Goal: Complete application form: Complete application form

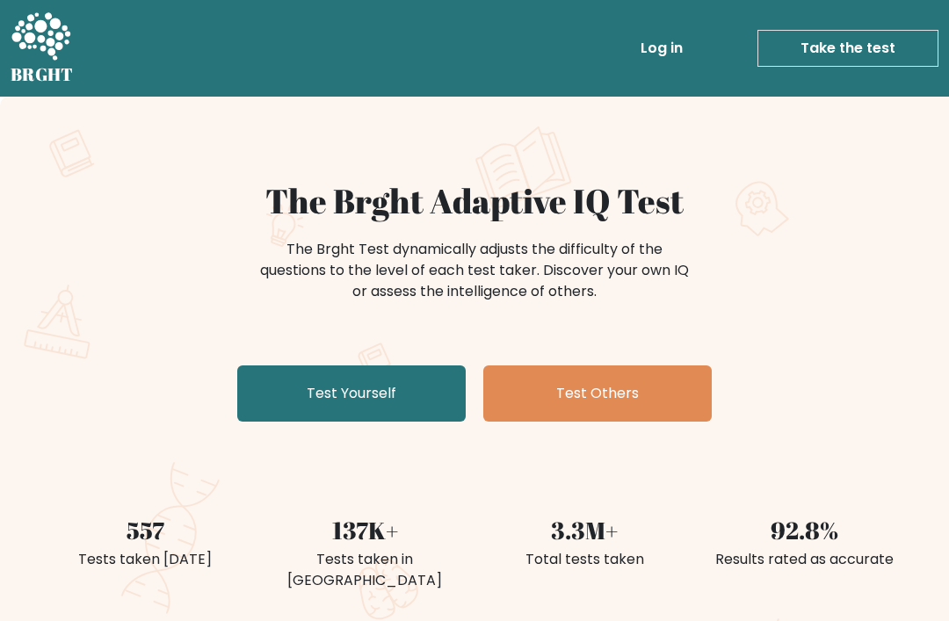
click at [411, 384] on link "Test Yourself" at bounding box center [351, 394] width 229 height 56
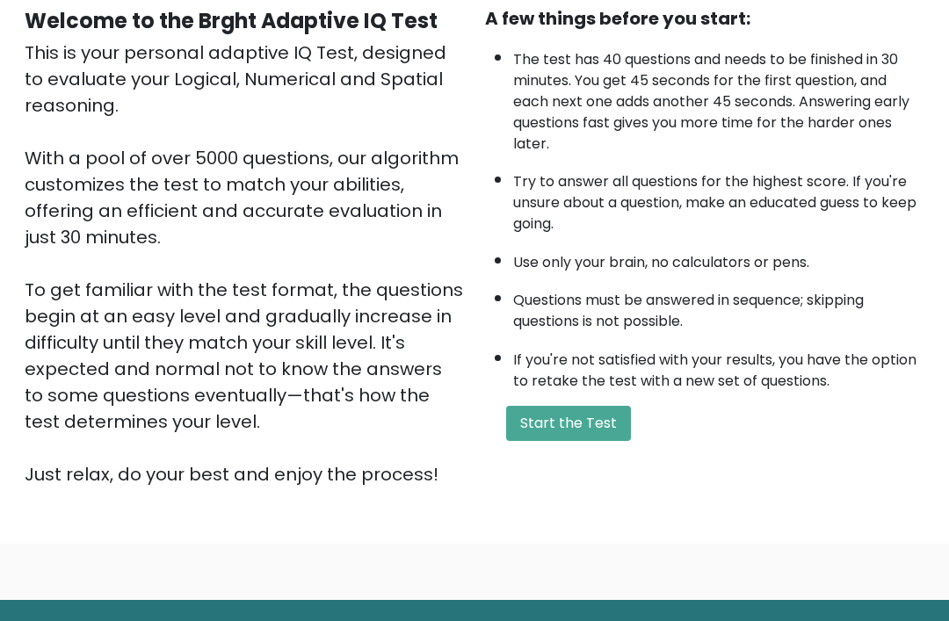
scroll to position [206, 0]
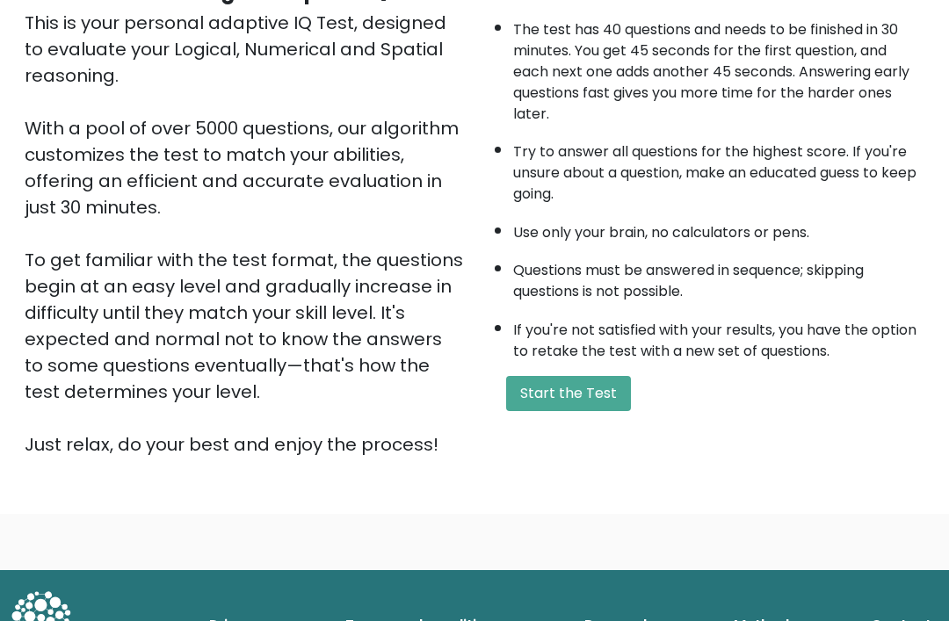
click at [561, 410] on button "Start the Test" at bounding box center [568, 393] width 125 height 35
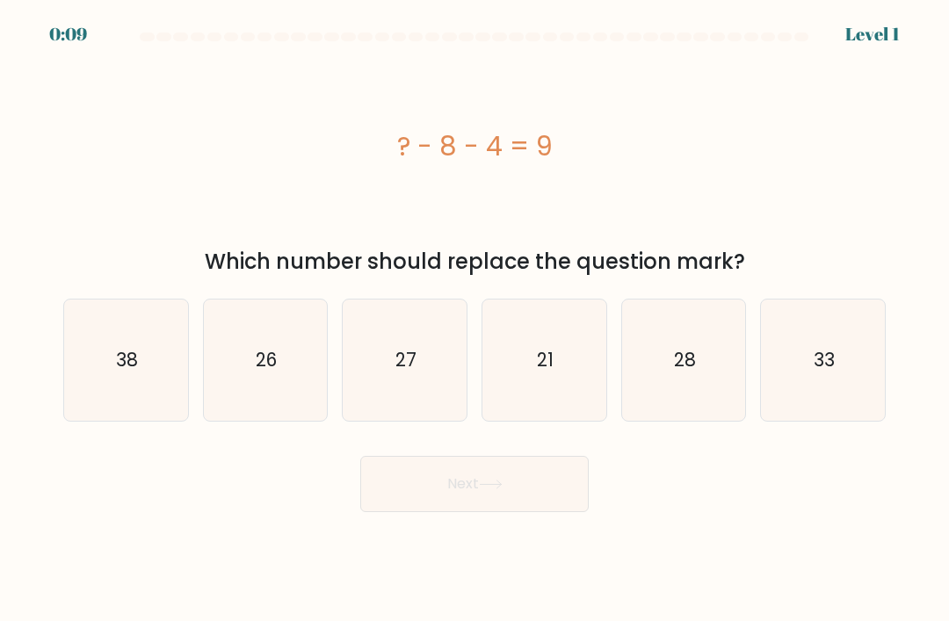
click at [555, 396] on icon "21" at bounding box center [543, 360] width 121 height 121
click at [475, 320] on input "d. 21" at bounding box center [475, 315] width 1 height 9
radio input "true"
click at [528, 512] on button "Next" at bounding box center [474, 484] width 229 height 56
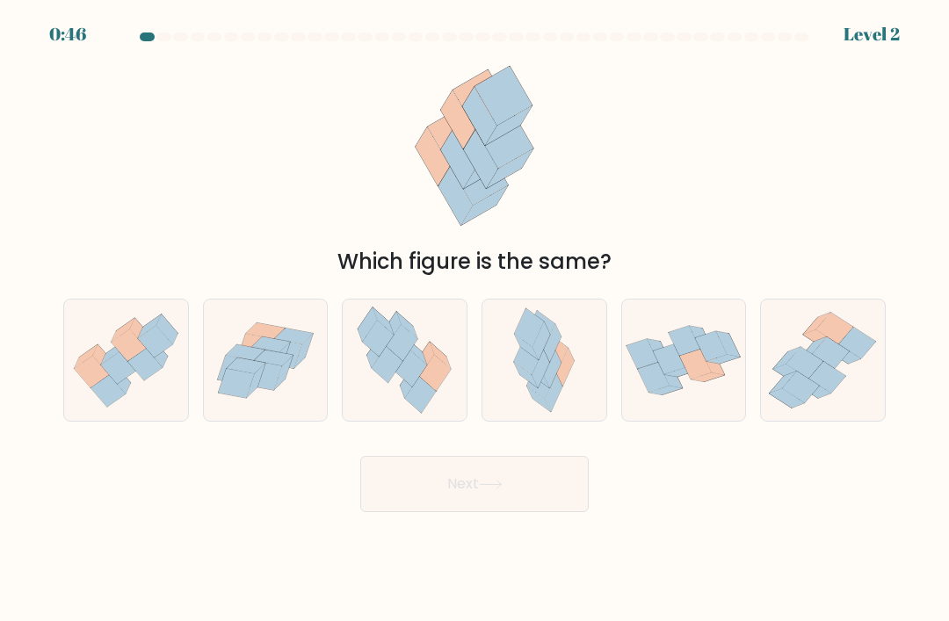
click at [245, 396] on icon at bounding box center [236, 383] width 36 height 29
click at [475, 320] on input "b." at bounding box center [475, 315] width 1 height 9
radio input "true"
click at [515, 484] on button "Next" at bounding box center [474, 484] width 229 height 56
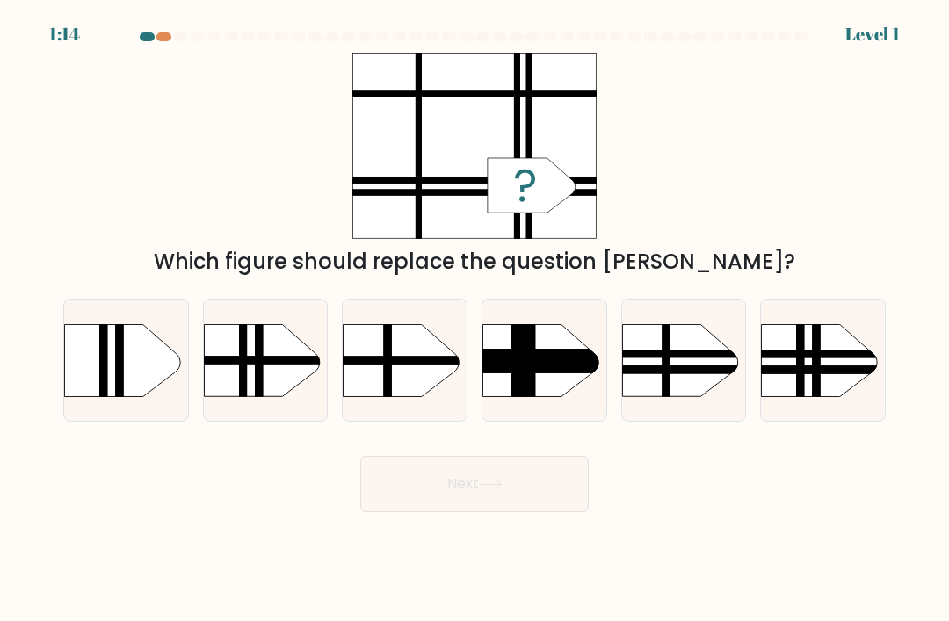
click at [838, 374] on rect at bounding box center [745, 370] width 323 height 8
click at [475, 320] on input "f." at bounding box center [475, 315] width 1 height 9
radio input "true"
click at [558, 512] on button "Next" at bounding box center [474, 484] width 229 height 56
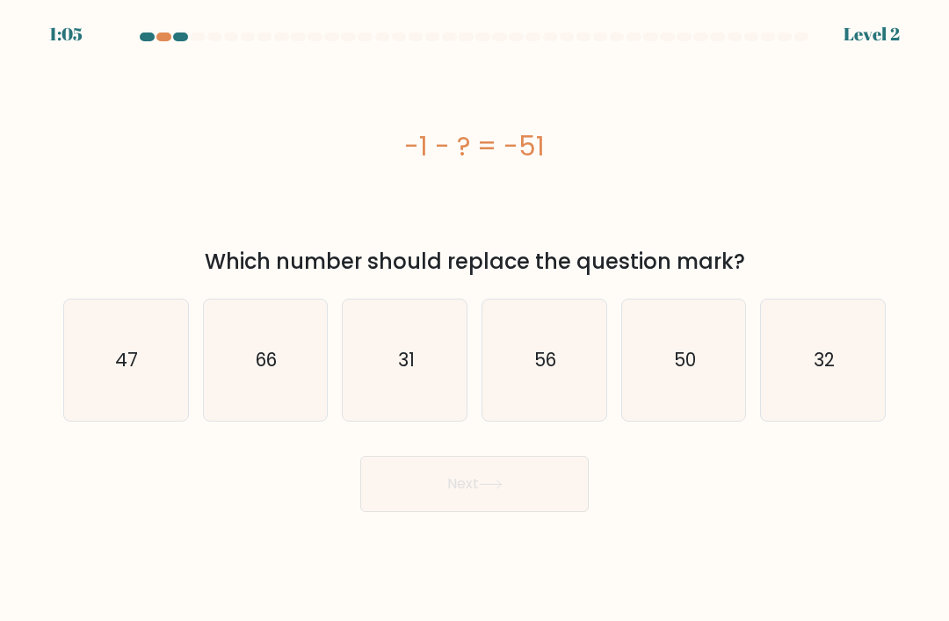
click at [560, 371] on icon "56" at bounding box center [543, 360] width 121 height 121
click at [475, 320] on input "d. 56" at bounding box center [475, 315] width 1 height 9
radio input "true"
click at [711, 371] on icon "50" at bounding box center [683, 360] width 121 height 121
click at [475, 320] on input "e. 50" at bounding box center [475, 315] width 1 height 9
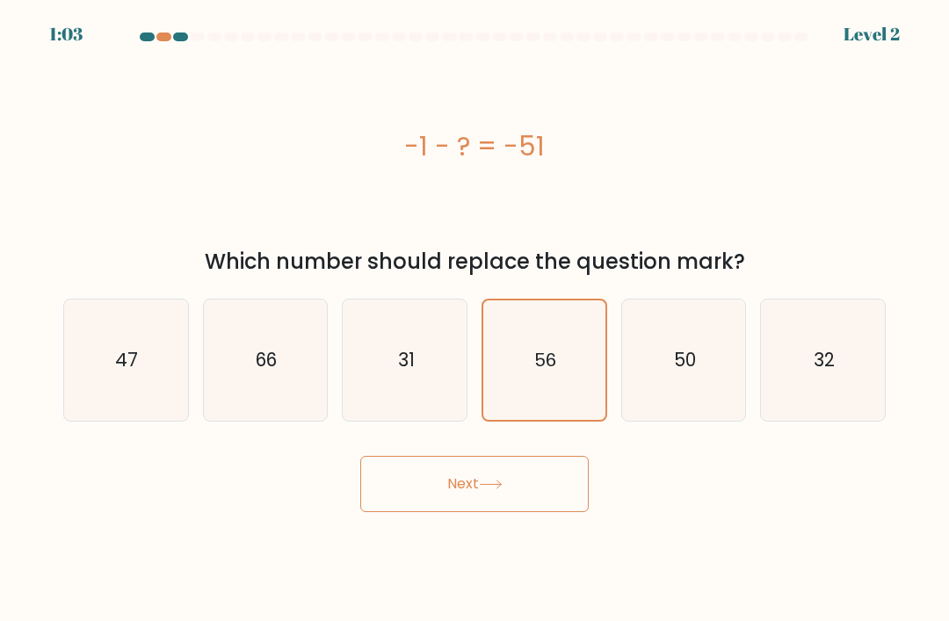
radio input "true"
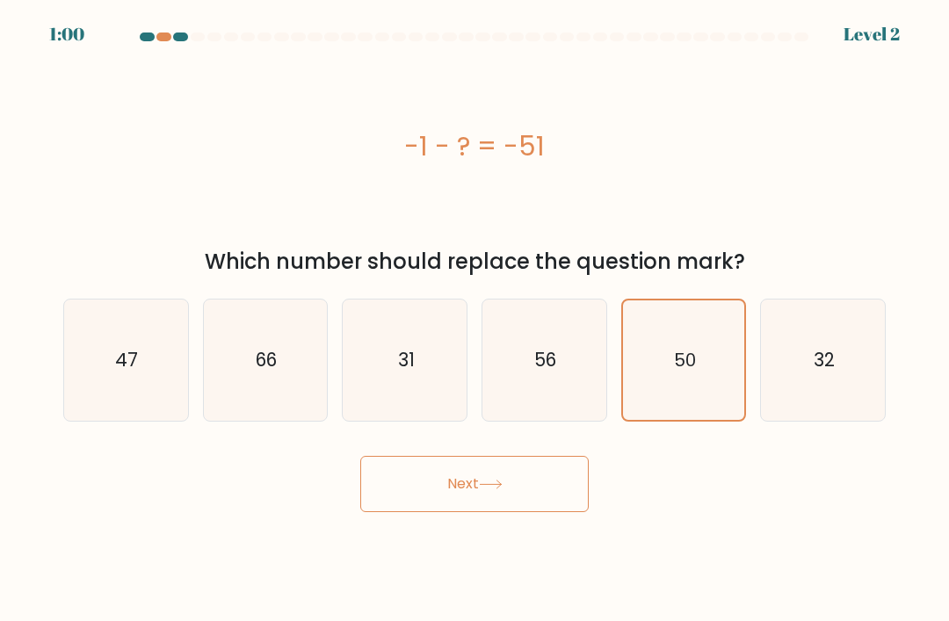
click at [550, 512] on button "Next" at bounding box center [474, 484] width 229 height 56
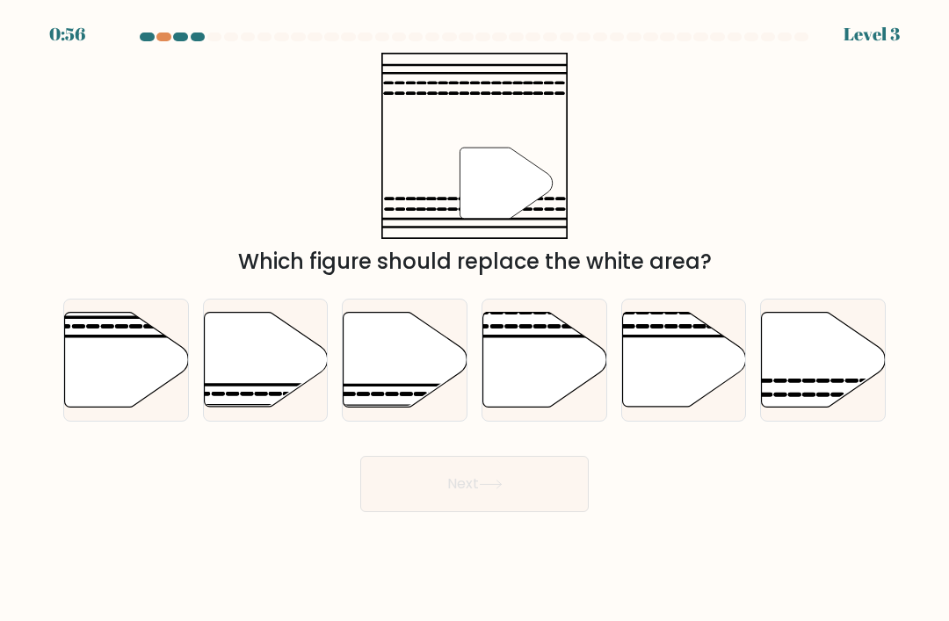
click at [824, 354] on icon at bounding box center [824, 360] width 124 height 95
click at [475, 320] on input "f." at bounding box center [475, 315] width 1 height 9
radio input "true"
click at [401, 491] on button "Next" at bounding box center [474, 484] width 229 height 56
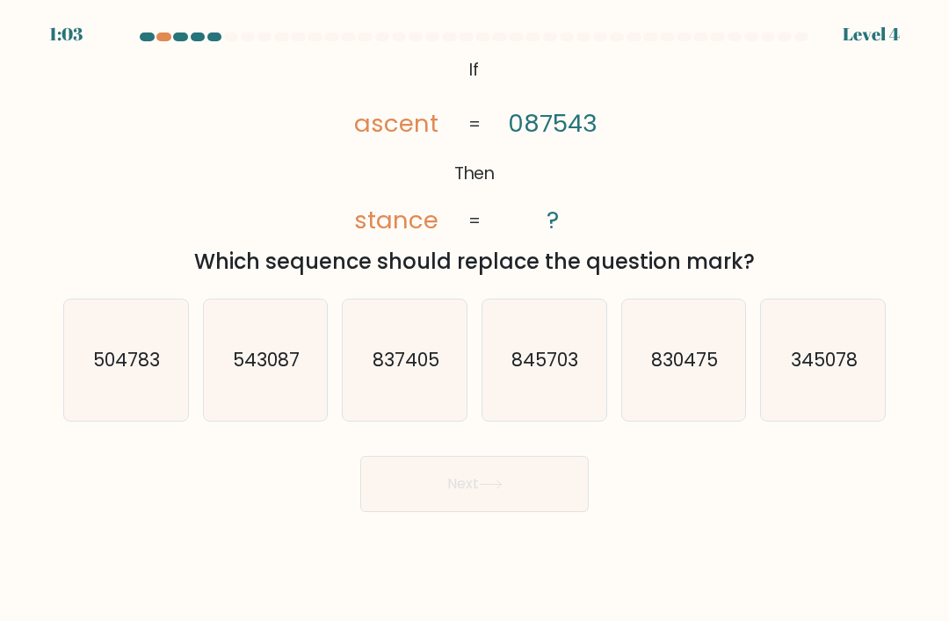
click at [120, 356] on icon "504783" at bounding box center [125, 360] width 121 height 121
click at [475, 320] on input "a. 504783" at bounding box center [475, 315] width 1 height 9
radio input "true"
click at [384, 503] on button "Next" at bounding box center [474, 484] width 229 height 56
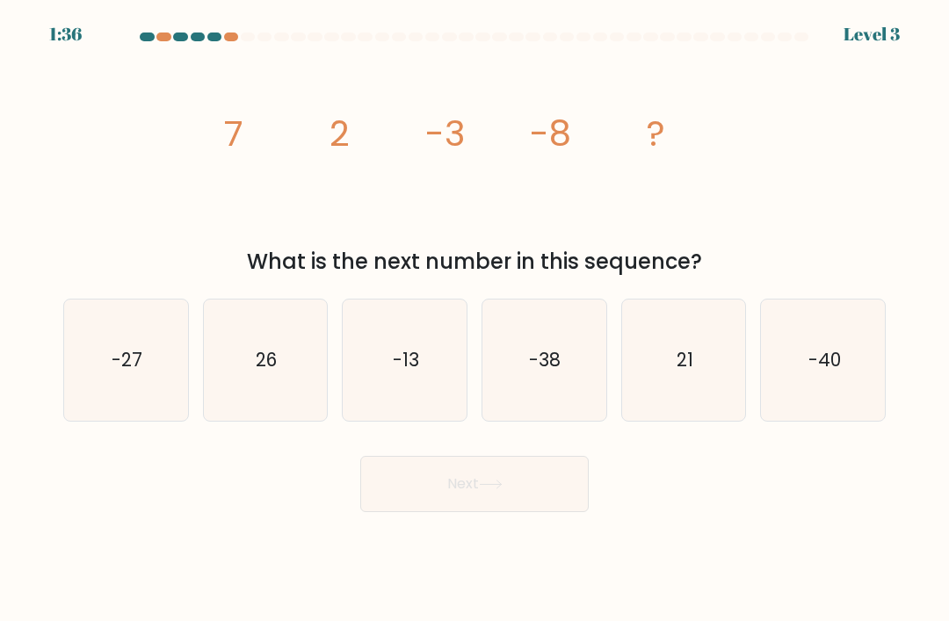
click at [391, 373] on icon "-13" at bounding box center [405, 360] width 121 height 121
click at [475, 320] on input "c. -13" at bounding box center [475, 315] width 1 height 9
radio input "true"
click at [458, 505] on button "Next" at bounding box center [474, 484] width 229 height 56
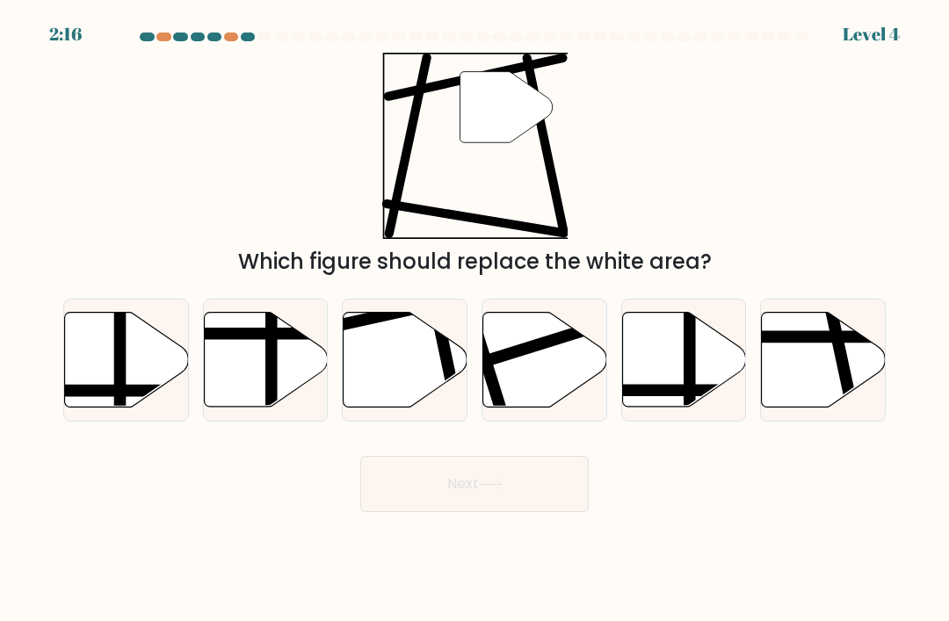
click at [414, 374] on icon at bounding box center [406, 360] width 124 height 95
click at [475, 320] on input "c." at bounding box center [475, 315] width 1 height 9
radio input "true"
click at [508, 512] on button "Next" at bounding box center [474, 484] width 229 height 56
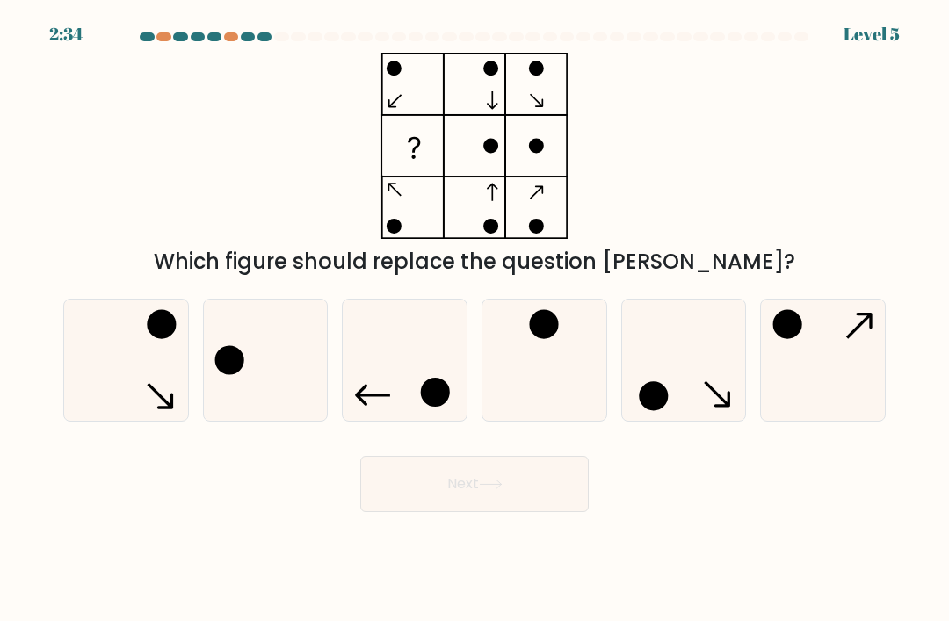
click at [253, 366] on icon at bounding box center [265, 360] width 121 height 121
click at [475, 320] on input "b." at bounding box center [475, 315] width 1 height 9
radio input "true"
click at [526, 507] on button "Next" at bounding box center [474, 484] width 229 height 56
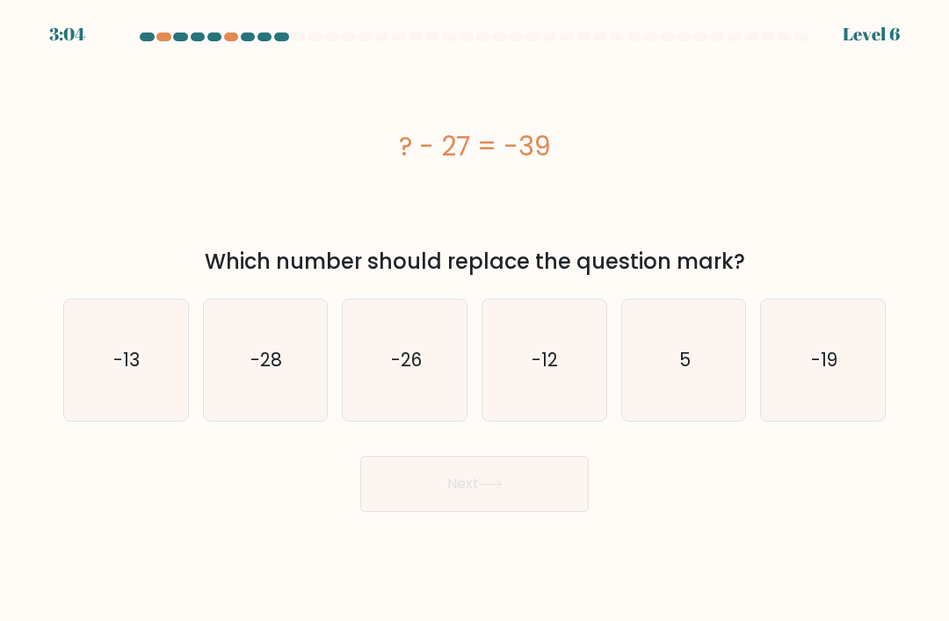
click at [569, 405] on icon "-12" at bounding box center [543, 360] width 121 height 121
click at [475, 320] on input "d. -12" at bounding box center [475, 315] width 1 height 9
radio input "true"
click at [555, 512] on button "Next" at bounding box center [474, 484] width 229 height 56
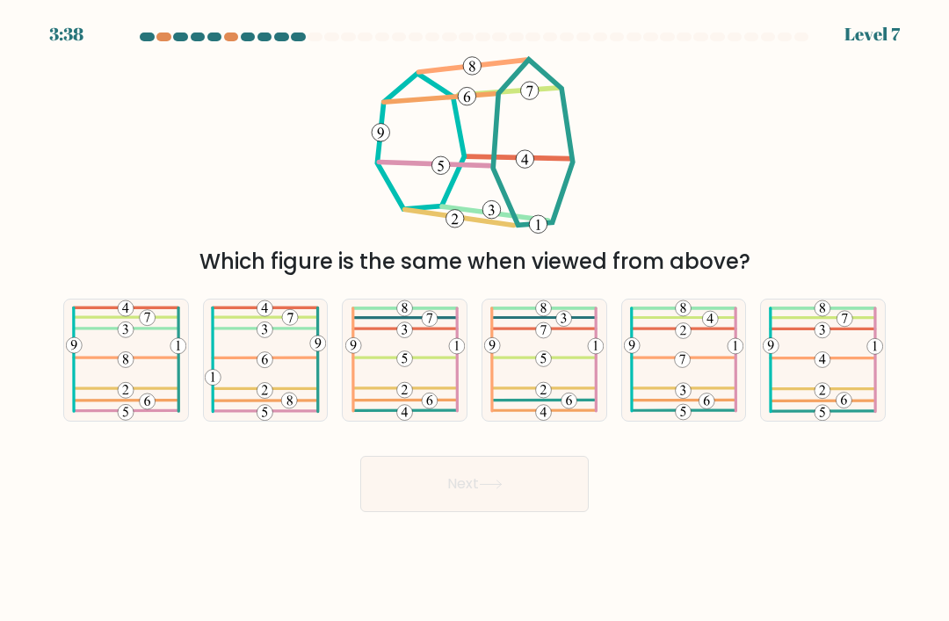
click at [854, 355] on icon at bounding box center [823, 360] width 120 height 121
click at [475, 320] on input "f." at bounding box center [475, 315] width 1 height 9
radio input "true"
click at [514, 491] on button "Next" at bounding box center [474, 484] width 229 height 56
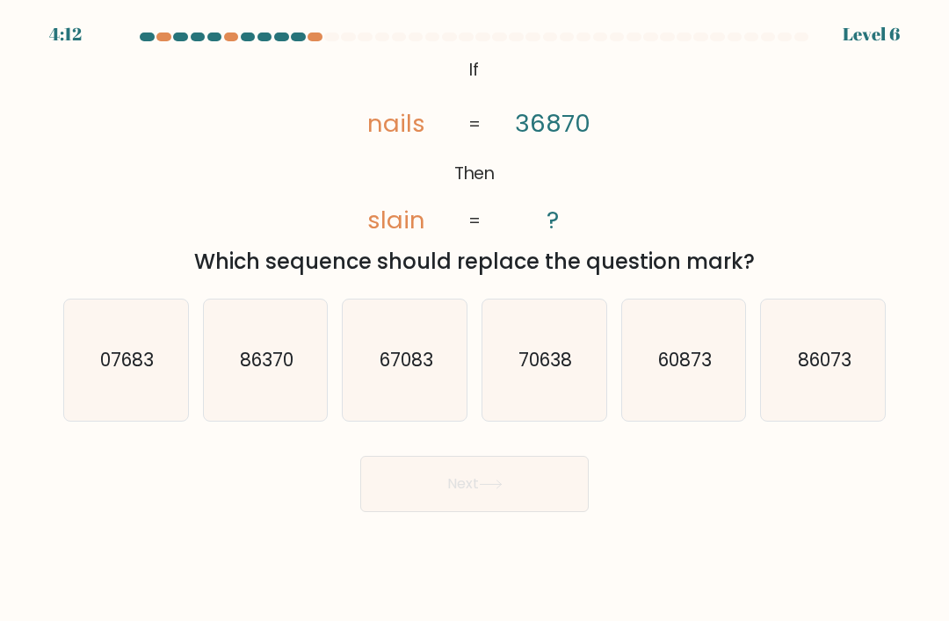
click at [69, 414] on icon "07683" at bounding box center [125, 360] width 121 height 121
click at [475, 320] on input "a. 07683" at bounding box center [475, 315] width 1 height 9
radio input "true"
click at [499, 508] on button "Next" at bounding box center [474, 484] width 229 height 56
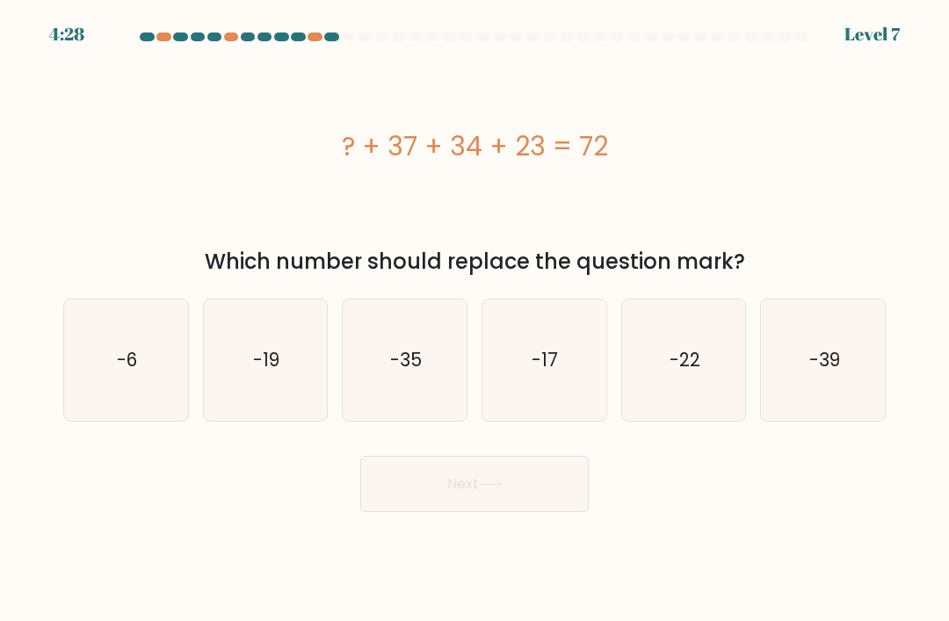
click at [727, 376] on icon "-22" at bounding box center [683, 360] width 121 height 121
click at [475, 320] on input "e. -22" at bounding box center [475, 315] width 1 height 9
radio input "true"
click at [541, 499] on button "Next" at bounding box center [474, 484] width 229 height 56
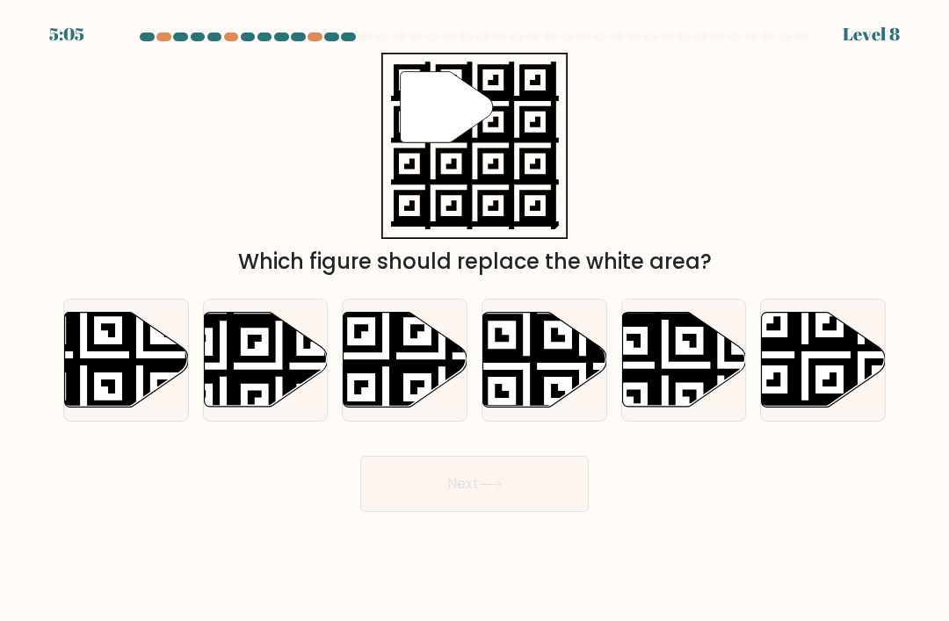
click at [804, 363] on icon at bounding box center [862, 411] width 224 height 224
click at [475, 320] on input "f." at bounding box center [475, 315] width 1 height 9
radio input "true"
click at [541, 512] on button "Next" at bounding box center [474, 484] width 229 height 56
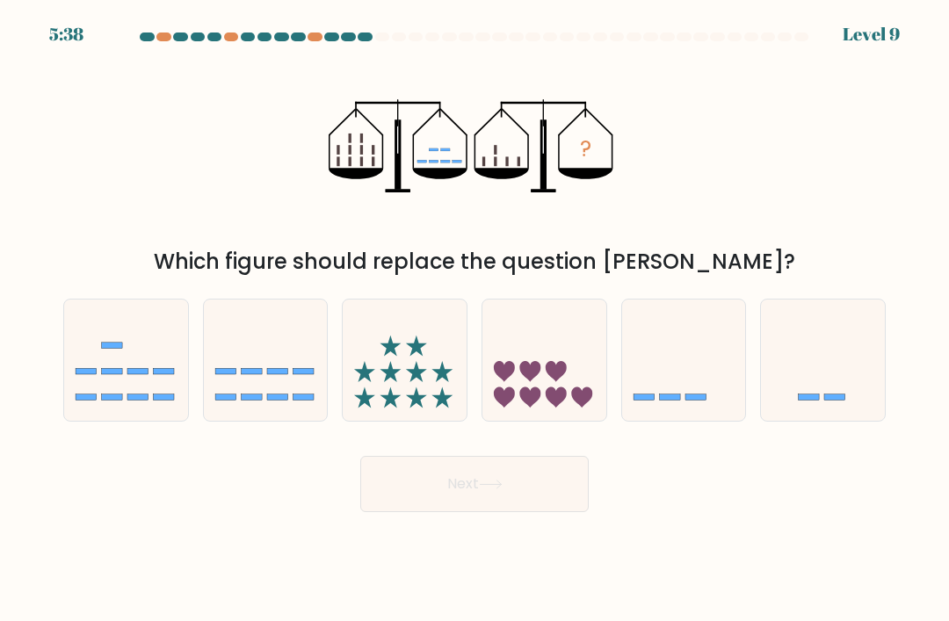
click at [714, 410] on icon at bounding box center [684, 360] width 124 height 103
click at [475, 320] on input "e." at bounding box center [475, 315] width 1 height 9
radio input "true"
click at [548, 512] on button "Next" at bounding box center [474, 484] width 229 height 56
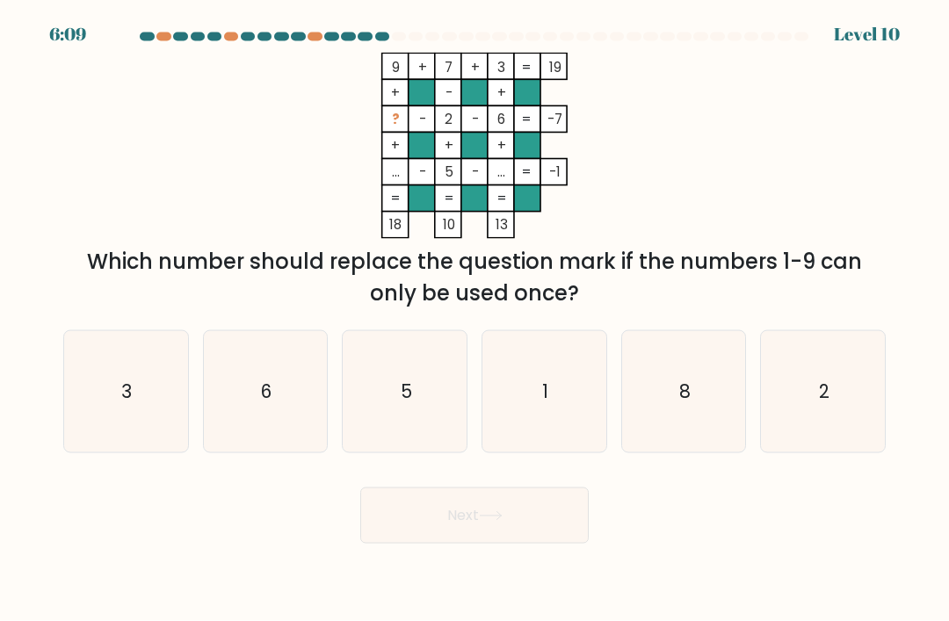
scroll to position [4, 0]
click at [571, 409] on icon "1" at bounding box center [543, 391] width 121 height 121
click at [475, 320] on input "d. 1" at bounding box center [475, 315] width 1 height 9
radio input "true"
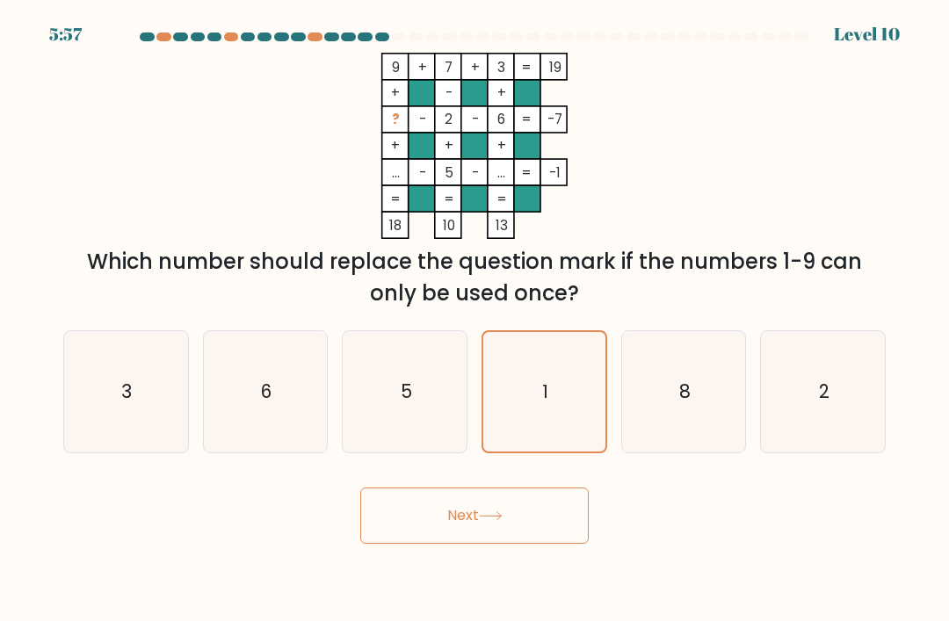
click at [471, 544] on button "Next" at bounding box center [474, 516] width 229 height 56
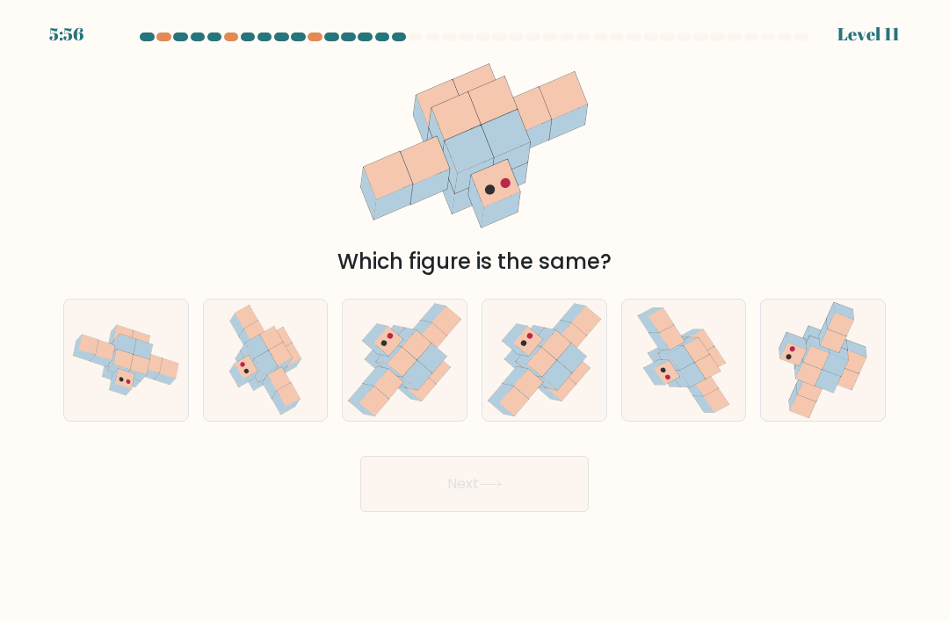
click at [474, 542] on body "5:56 Level 11" at bounding box center [474, 310] width 949 height 621
click at [399, 395] on icon at bounding box center [389, 384] width 30 height 30
click at [475, 320] on input "c." at bounding box center [475, 315] width 1 height 9
radio input "true"
click at [408, 499] on button "Next" at bounding box center [474, 484] width 229 height 56
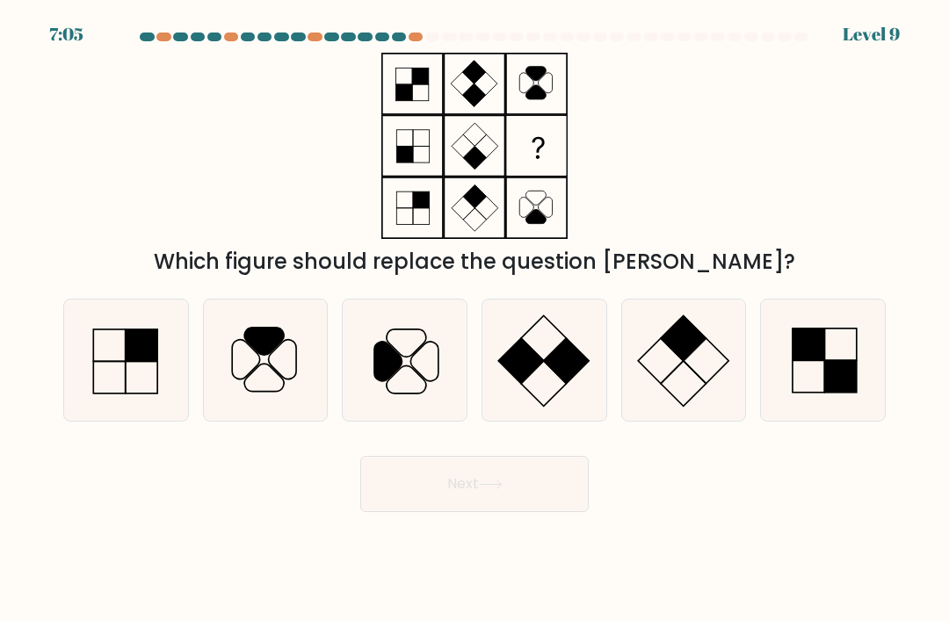
click at [410, 363] on icon at bounding box center [405, 360] width 121 height 121
click at [475, 320] on input "c." at bounding box center [475, 315] width 1 height 9
radio input "true"
click at [529, 512] on button "Next" at bounding box center [474, 484] width 229 height 56
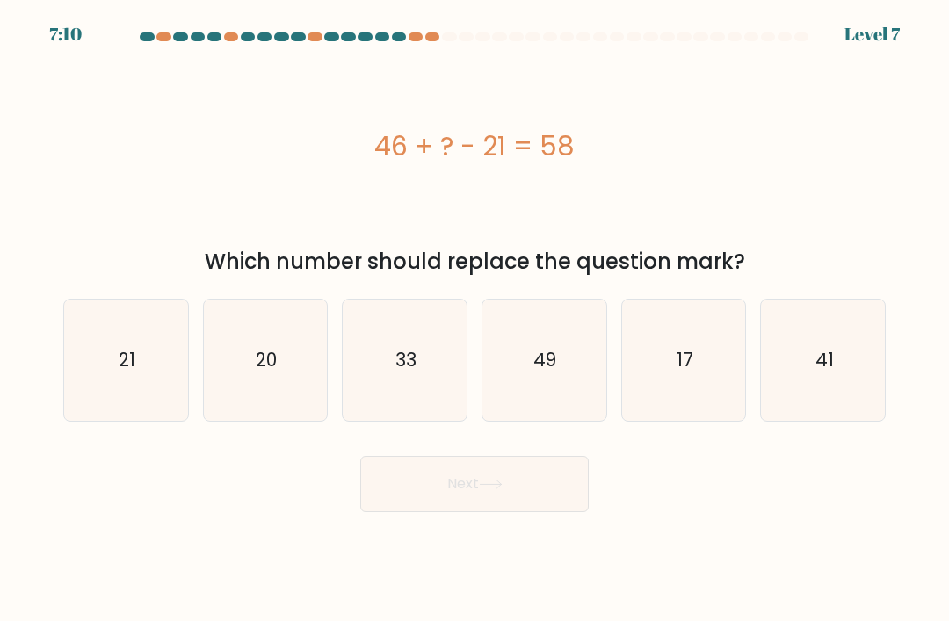
click at [387, 332] on icon "33" at bounding box center [405, 360] width 121 height 121
click at [475, 320] on input "c. 33" at bounding box center [475, 315] width 1 height 9
radio input "true"
click at [388, 500] on button "Next" at bounding box center [474, 484] width 229 height 56
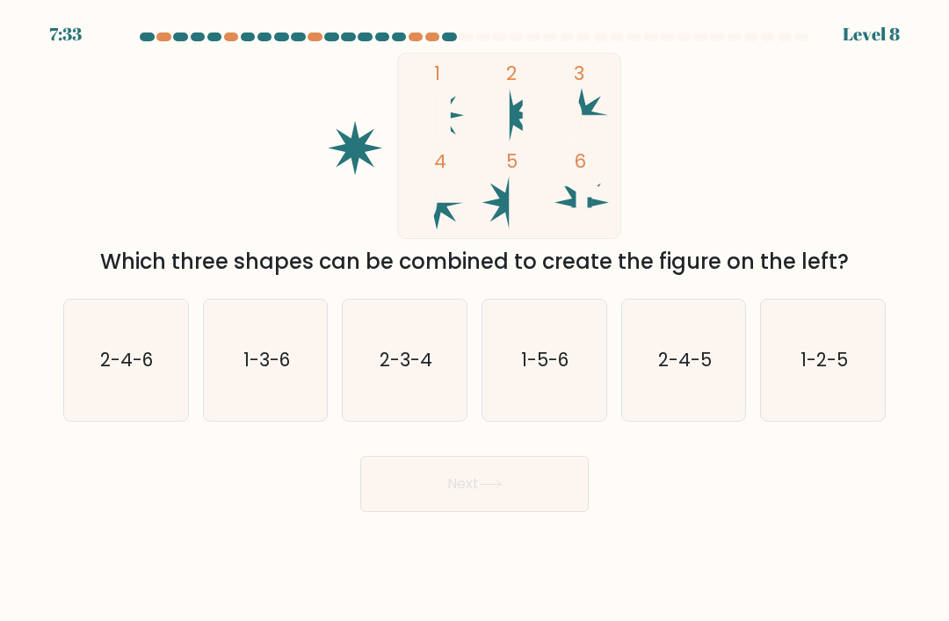
click at [810, 367] on text "1-2-5" at bounding box center [824, 359] width 47 height 25
click at [475, 320] on input "f. 1-2-5" at bounding box center [475, 315] width 1 height 9
radio input "true"
click at [562, 491] on button "Next" at bounding box center [474, 484] width 229 height 56
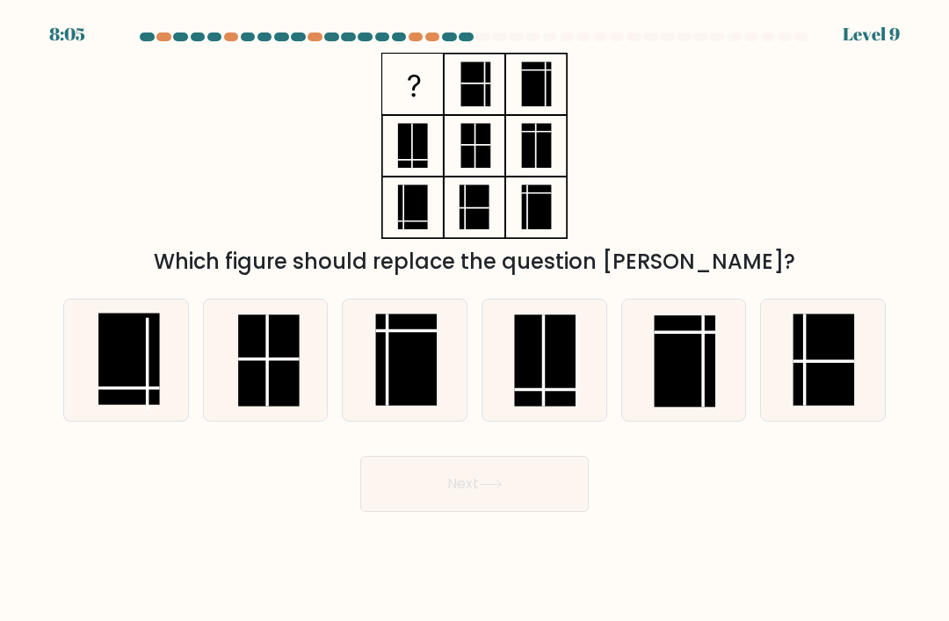
click at [148, 351] on line at bounding box center [148, 363] width 0 height 91
click at [475, 320] on input "a." at bounding box center [475, 315] width 1 height 9
radio input "true"
click at [516, 509] on button "Next" at bounding box center [474, 484] width 229 height 56
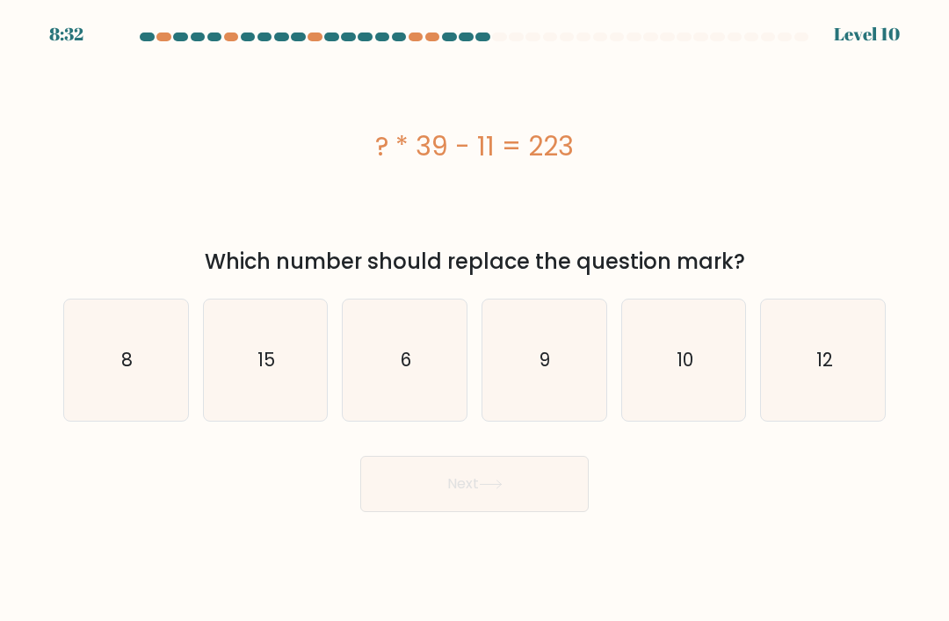
click at [872, 352] on icon "12" at bounding box center [823, 360] width 121 height 121
click at [475, 320] on input "f. 12" at bounding box center [475, 315] width 1 height 9
radio input "true"
click at [531, 502] on button "Next" at bounding box center [474, 484] width 229 height 56
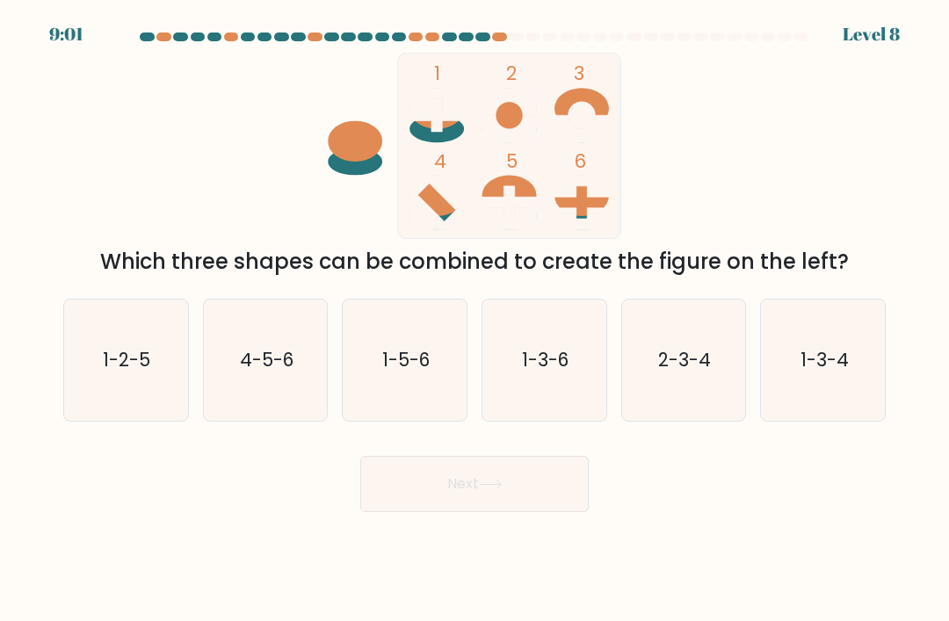
click at [430, 413] on icon "1-5-6" at bounding box center [405, 360] width 121 height 121
click at [475, 320] on input "c. 1-5-6" at bounding box center [475, 315] width 1 height 9
radio input "true"
click at [501, 490] on icon at bounding box center [491, 485] width 24 height 10
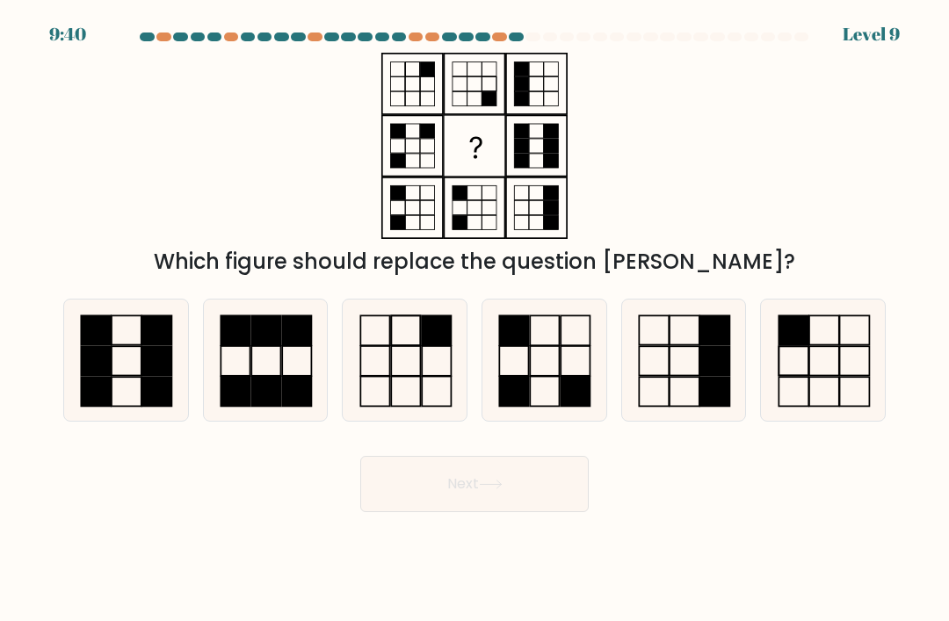
click at [263, 369] on icon at bounding box center [265, 360] width 121 height 121
click at [475, 320] on input "b." at bounding box center [475, 315] width 1 height 9
radio input "true"
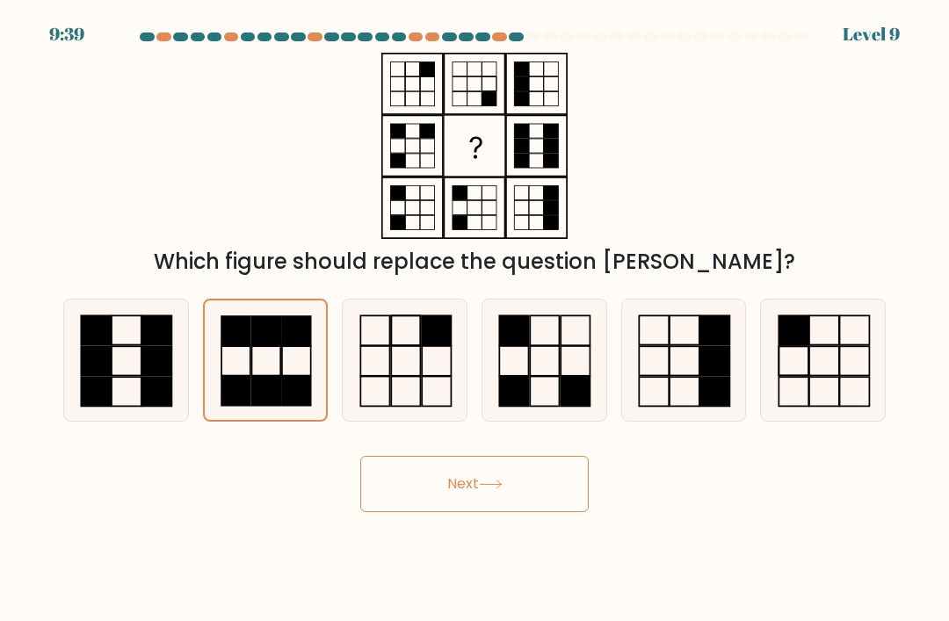
click at [413, 498] on button "Next" at bounding box center [474, 484] width 229 height 56
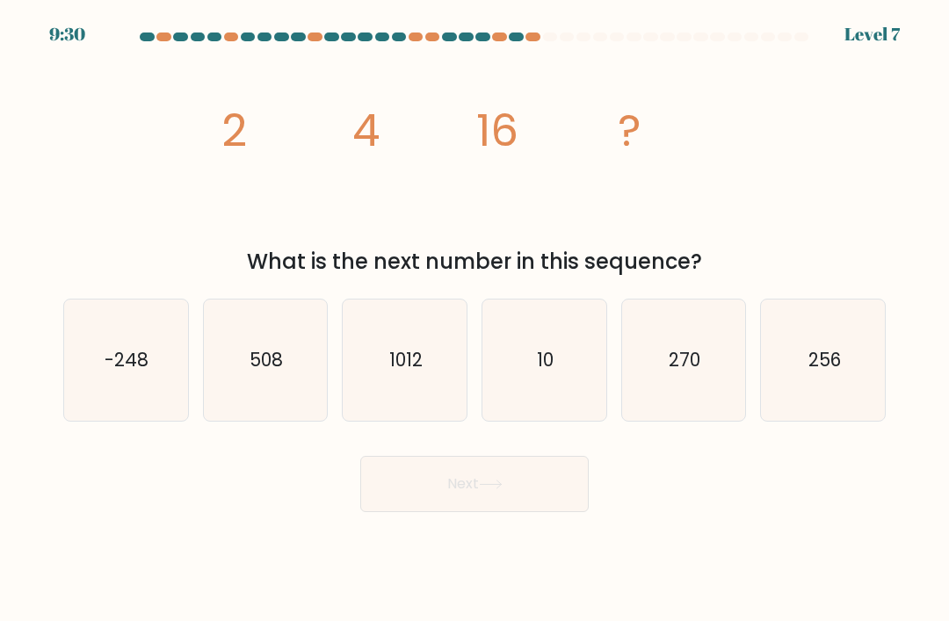
click at [810, 358] on icon "256" at bounding box center [823, 360] width 121 height 121
click at [475, 320] on input "f. 256" at bounding box center [475, 315] width 1 height 9
radio input "true"
click at [418, 573] on body "9:29 Level 7" at bounding box center [474, 310] width 949 height 621
click at [420, 501] on button "Next" at bounding box center [474, 484] width 229 height 56
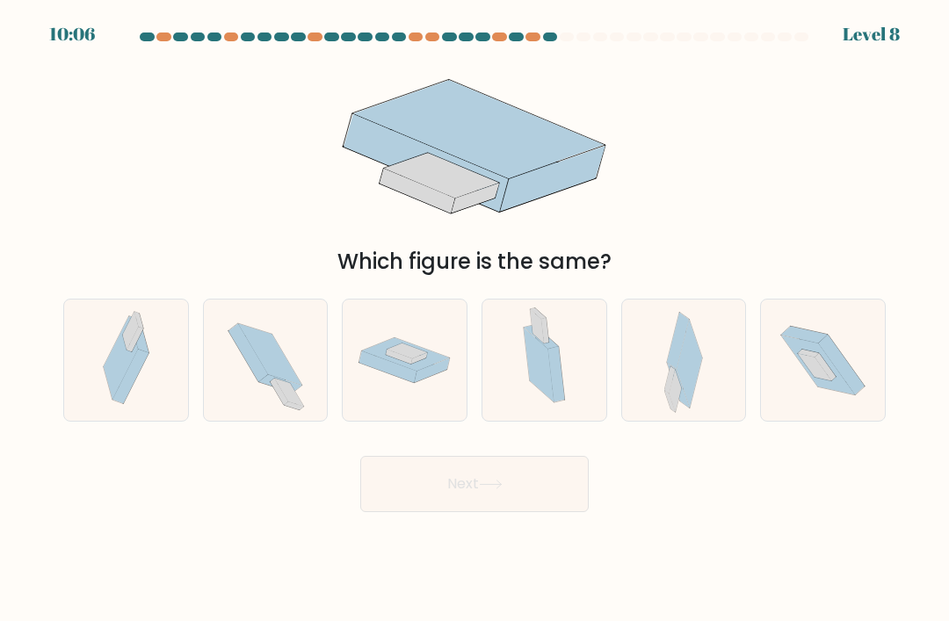
click at [702, 391] on icon at bounding box center [683, 360] width 38 height 121
click at [475, 320] on input "e." at bounding box center [475, 315] width 1 height 9
radio input "true"
click at [509, 512] on button "Next" at bounding box center [474, 484] width 229 height 56
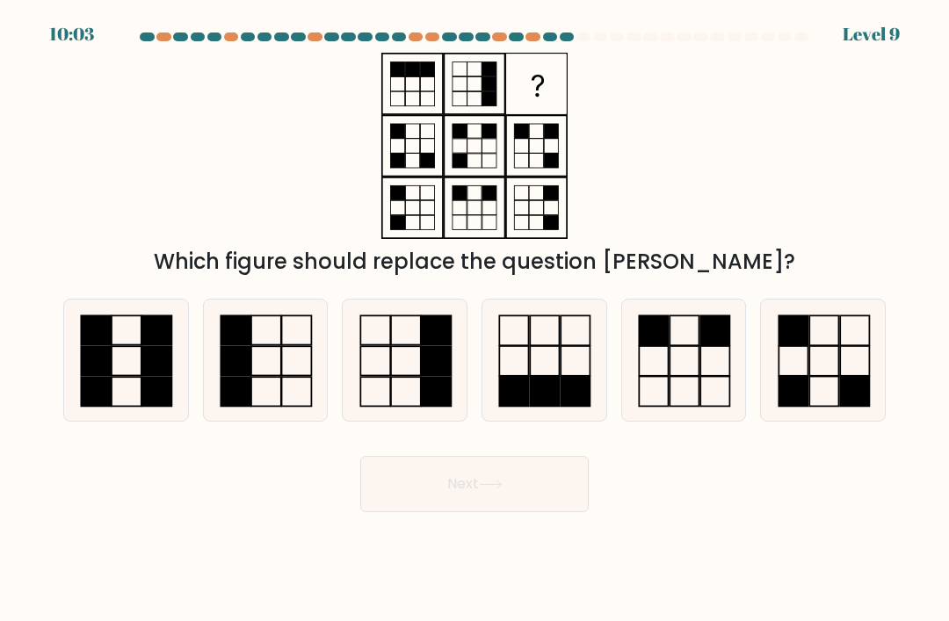
click at [518, 479] on button "Next" at bounding box center [474, 484] width 229 height 56
click at [565, 383] on icon at bounding box center [543, 360] width 121 height 121
click at [475, 320] on input "d." at bounding box center [475, 315] width 1 height 9
radio input "true"
click at [553, 512] on button "Next" at bounding box center [474, 484] width 229 height 56
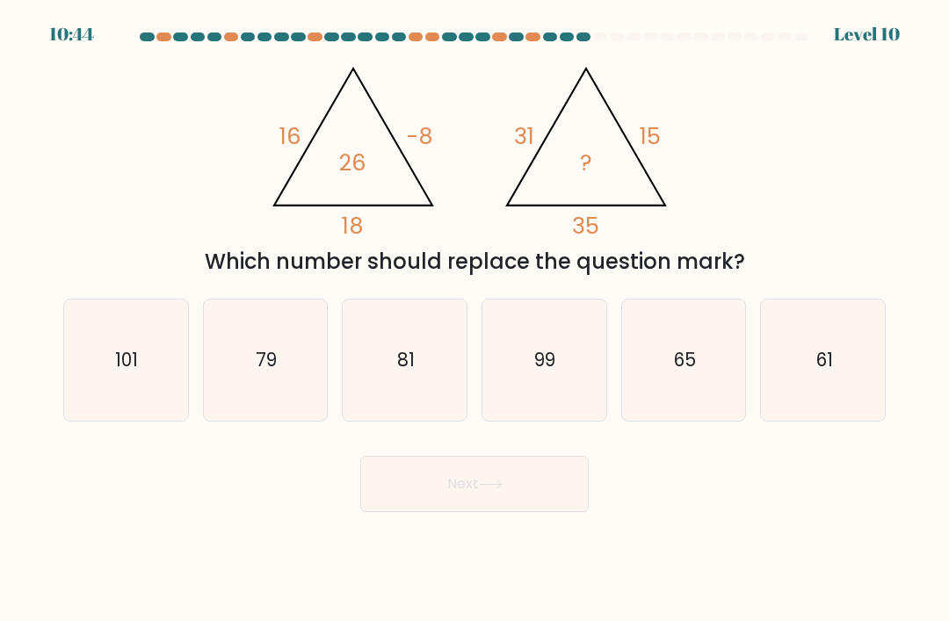
click at [382, 400] on icon "81" at bounding box center [405, 360] width 121 height 121
click at [475, 320] on input "c. 81" at bounding box center [475, 315] width 1 height 9
radio input "true"
click at [409, 512] on button "Next" at bounding box center [474, 484] width 229 height 56
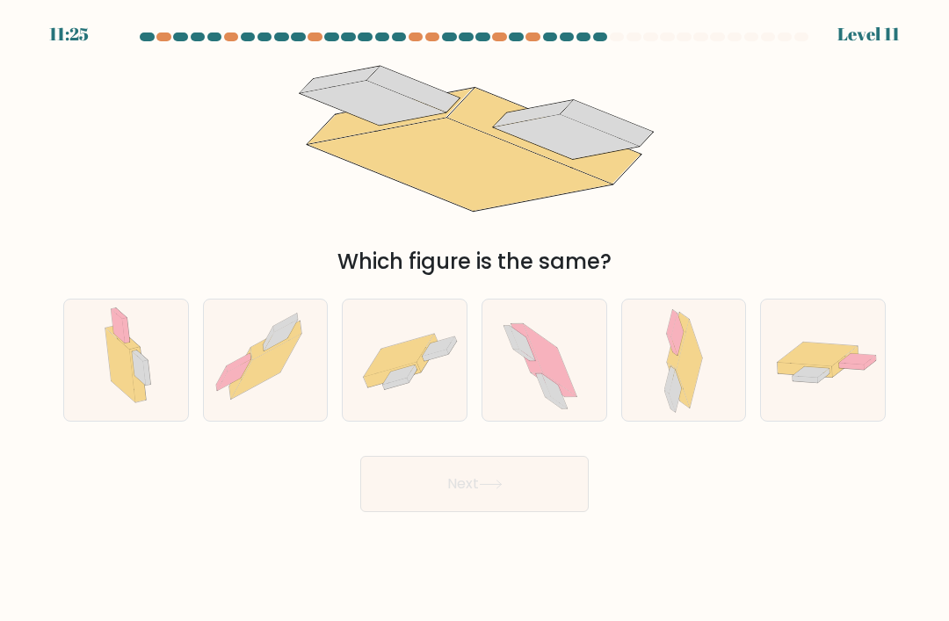
click at [416, 395] on icon at bounding box center [405, 360] width 124 height 85
click at [475, 320] on input "c." at bounding box center [475, 315] width 1 height 9
radio input "true"
click at [418, 512] on button "Next" at bounding box center [474, 484] width 229 height 56
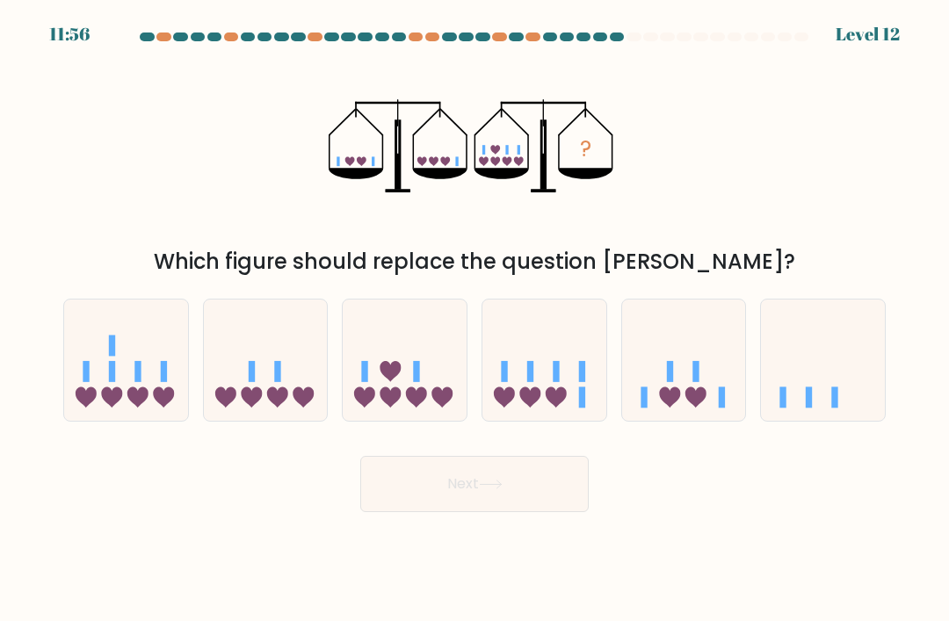
click at [582, 397] on icon at bounding box center [545, 360] width 124 height 103
click at [475, 320] on input "d." at bounding box center [475, 315] width 1 height 9
radio input "true"
click at [563, 501] on button "Next" at bounding box center [474, 484] width 229 height 56
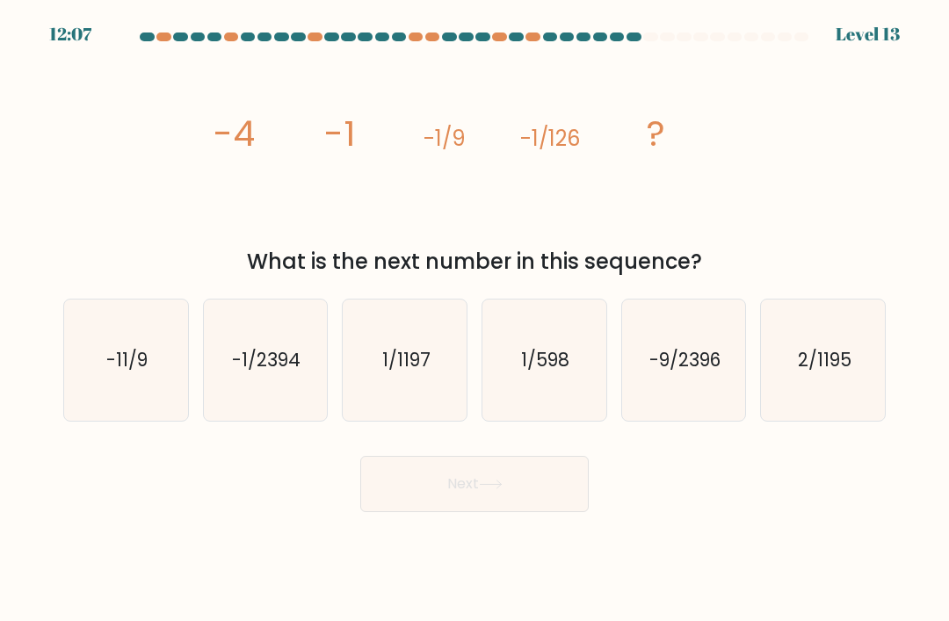
click at [255, 396] on icon "-1/2394" at bounding box center [265, 360] width 121 height 121
click at [475, 320] on input "b. -1/2394" at bounding box center [475, 315] width 1 height 9
radio input "true"
click at [448, 512] on button "Next" at bounding box center [474, 484] width 229 height 56
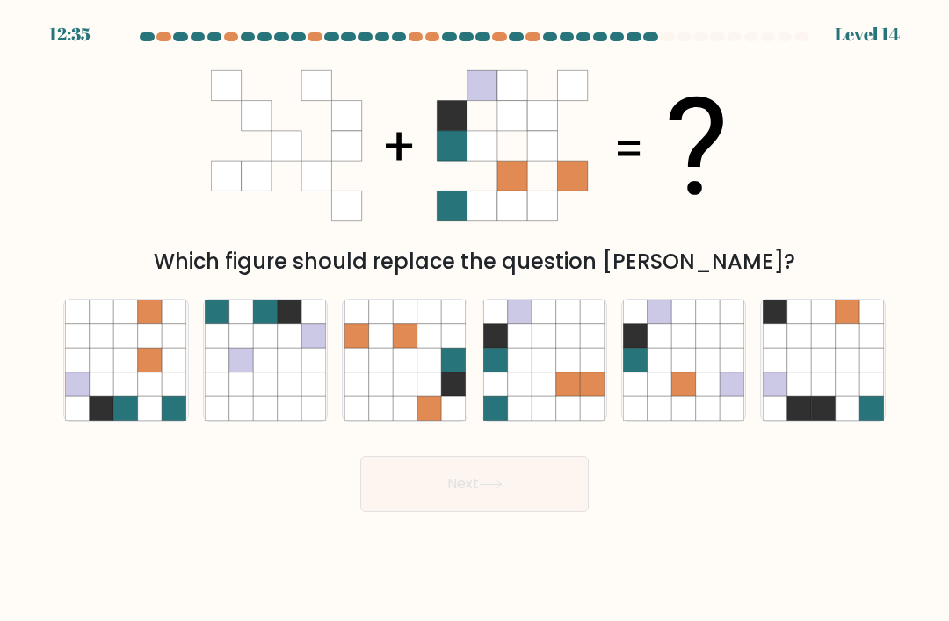
click at [648, 372] on icon at bounding box center [660, 360] width 24 height 24
click at [475, 320] on input "e." at bounding box center [475, 315] width 1 height 9
radio input "true"
click at [388, 504] on button "Next" at bounding box center [474, 484] width 229 height 56
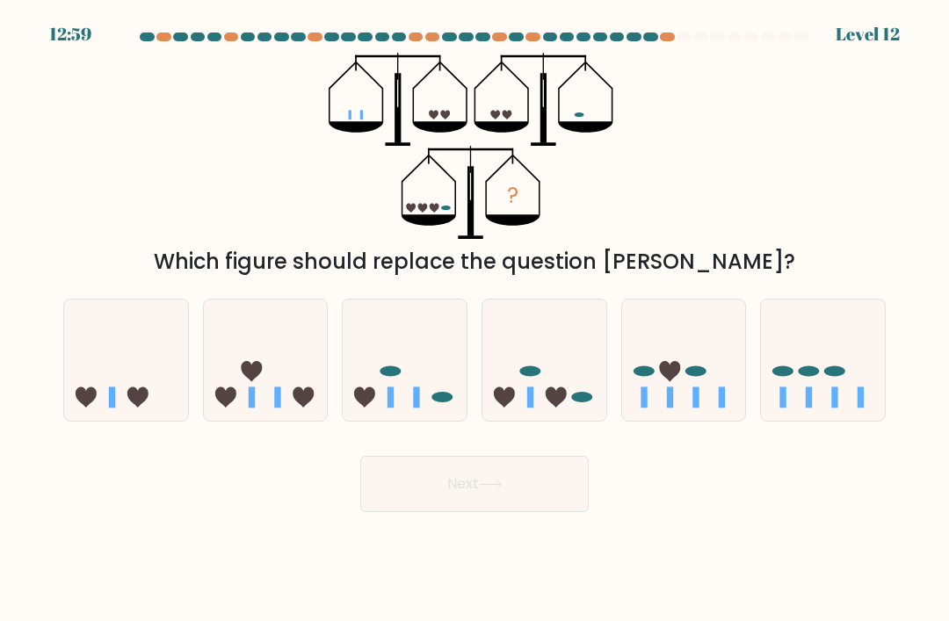
click at [735, 396] on icon at bounding box center [684, 360] width 124 height 103
click at [475, 320] on input "e." at bounding box center [475, 315] width 1 height 9
radio input "true"
click at [389, 503] on button "Next" at bounding box center [474, 484] width 229 height 56
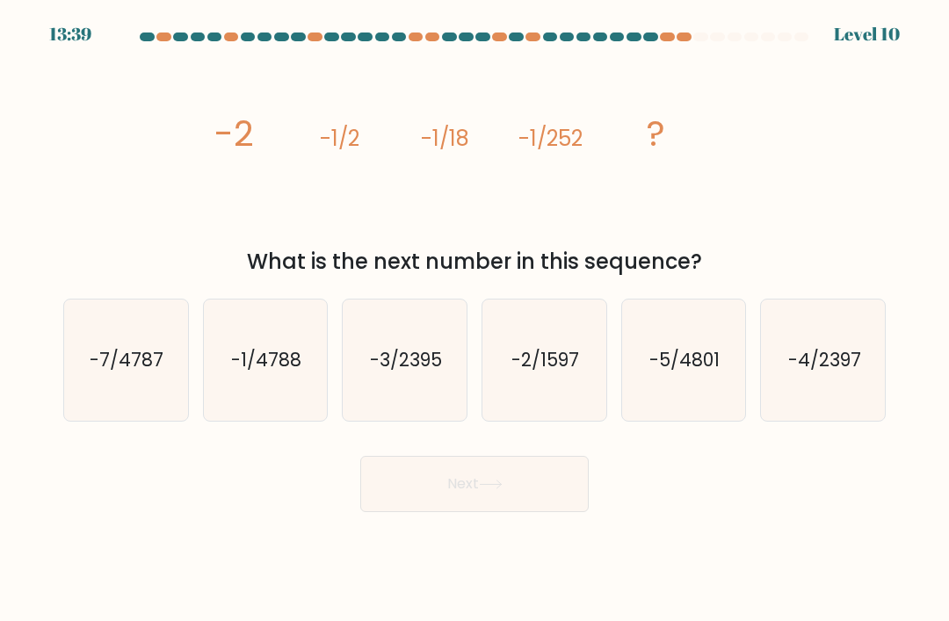
click at [714, 396] on icon "-5/4801" at bounding box center [683, 360] width 121 height 121
click at [475, 320] on input "e. -5/4801" at bounding box center [475, 315] width 1 height 9
radio input "true"
click at [397, 512] on button "Next" at bounding box center [474, 484] width 229 height 56
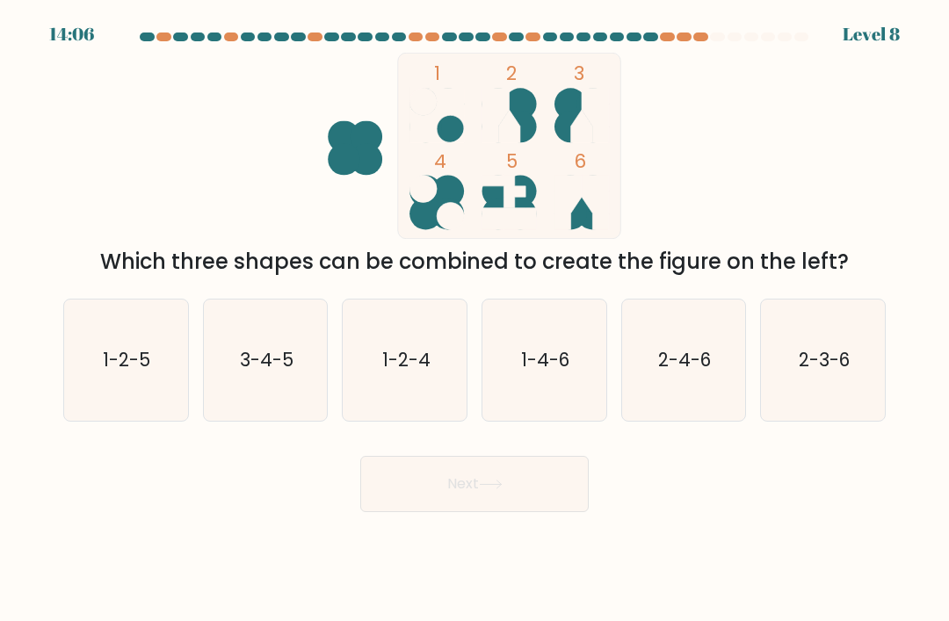
click at [717, 421] on icon "2-4-6" at bounding box center [683, 360] width 121 height 121
click at [475, 320] on input "e. 2-4-6" at bounding box center [475, 315] width 1 height 9
radio input "true"
click at [409, 512] on button "Next" at bounding box center [474, 484] width 229 height 56
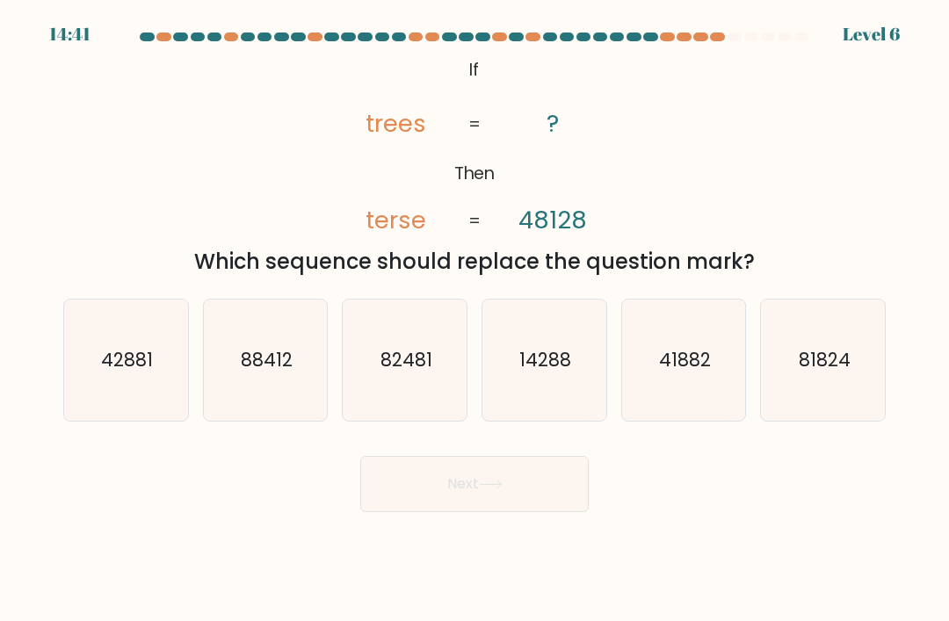
click at [134, 357] on icon "42881" at bounding box center [125, 360] width 121 height 121
click at [475, 320] on input "a. 42881" at bounding box center [475, 315] width 1 height 9
radio input "true"
click at [418, 510] on button "Next" at bounding box center [474, 484] width 229 height 56
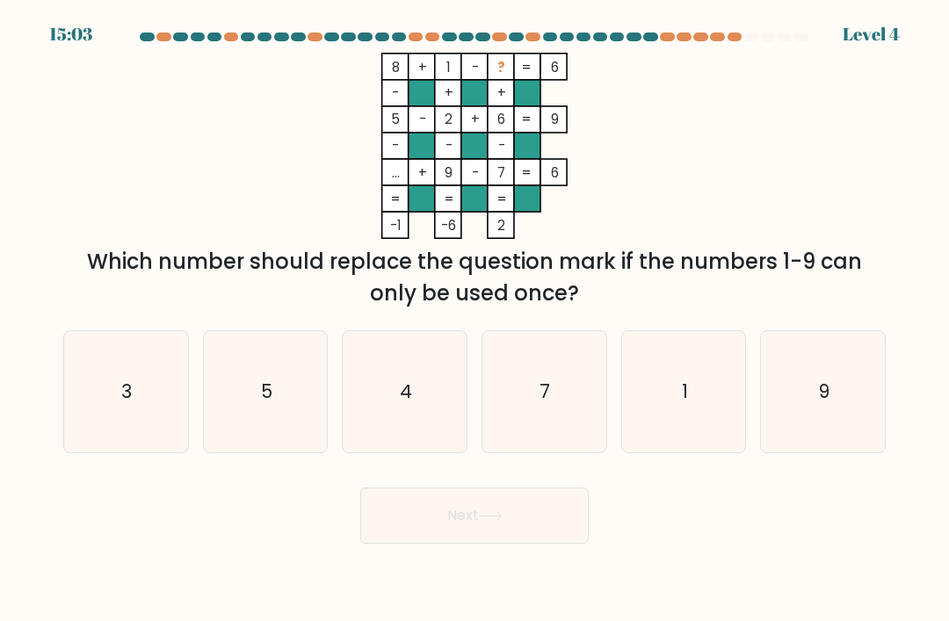
click at [144, 399] on icon "3" at bounding box center [125, 391] width 121 height 121
click at [475, 320] on input "a. 3" at bounding box center [475, 315] width 1 height 9
radio input "true"
click at [582, 514] on button "Next" at bounding box center [474, 516] width 229 height 56
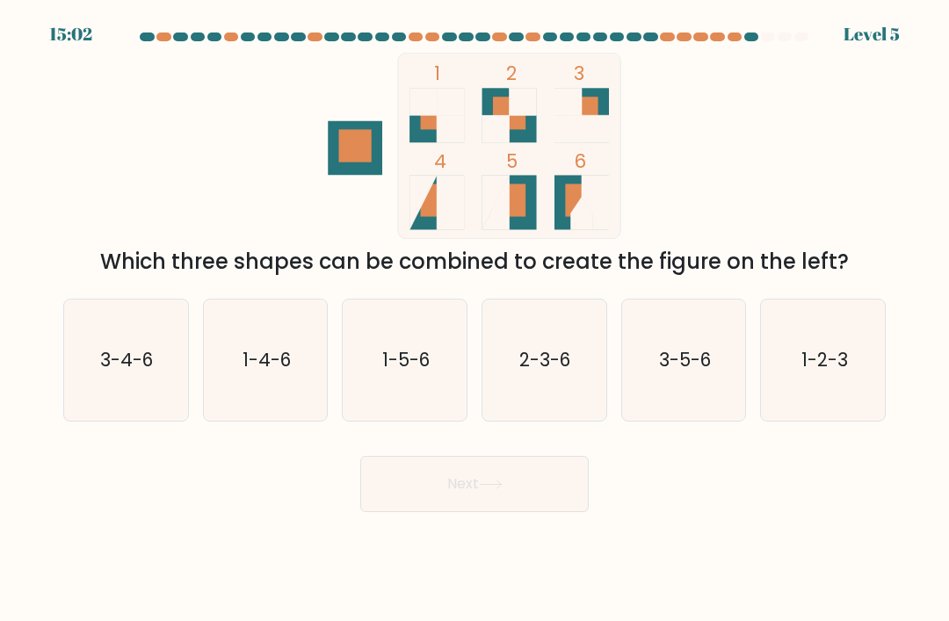
click at [552, 512] on button "Next" at bounding box center [474, 484] width 229 height 56
click at [835, 339] on icon "1-2-3" at bounding box center [823, 360] width 121 height 121
click at [475, 320] on input "f. 1-2-3" at bounding box center [475, 315] width 1 height 9
radio input "true"
click at [576, 493] on button "Next" at bounding box center [474, 484] width 229 height 56
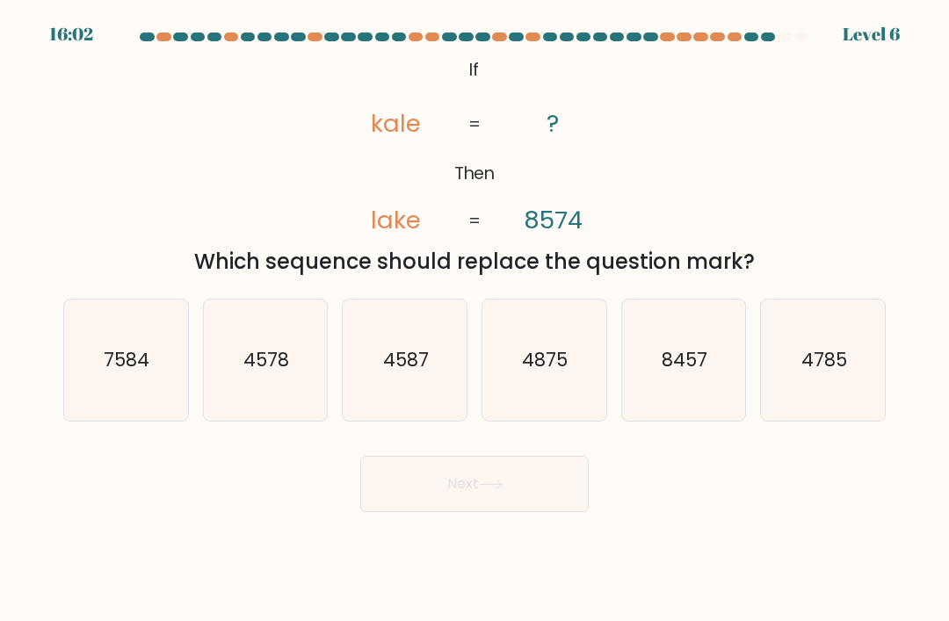
click at [87, 366] on icon "7584" at bounding box center [125, 360] width 121 height 121
click at [475, 320] on input "a. 7584" at bounding box center [475, 315] width 1 height 9
radio input "true"
click at [556, 505] on button "Next" at bounding box center [474, 484] width 229 height 56
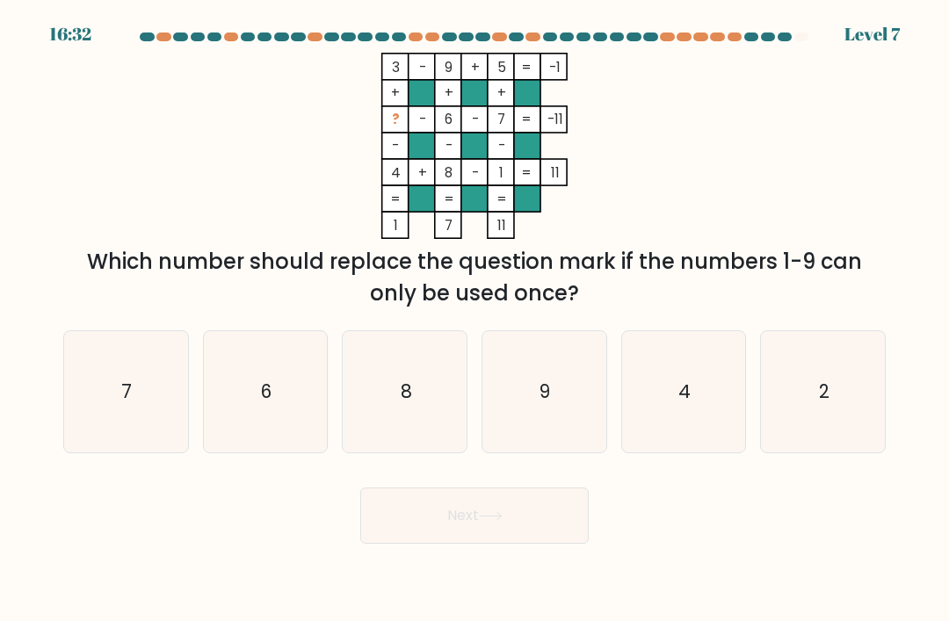
click at [712, 395] on icon "4" at bounding box center [683, 391] width 121 height 121
click at [475, 320] on input "e. 4" at bounding box center [475, 315] width 1 height 9
radio input "true"
click at [418, 533] on button "Next" at bounding box center [474, 516] width 229 height 56
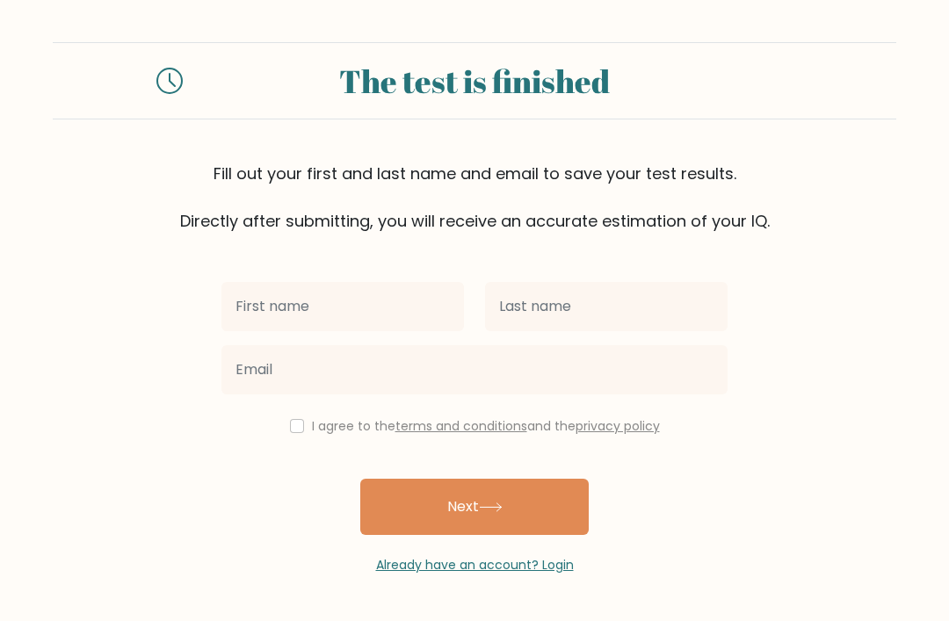
click at [551, 512] on button "Next" at bounding box center [474, 507] width 229 height 56
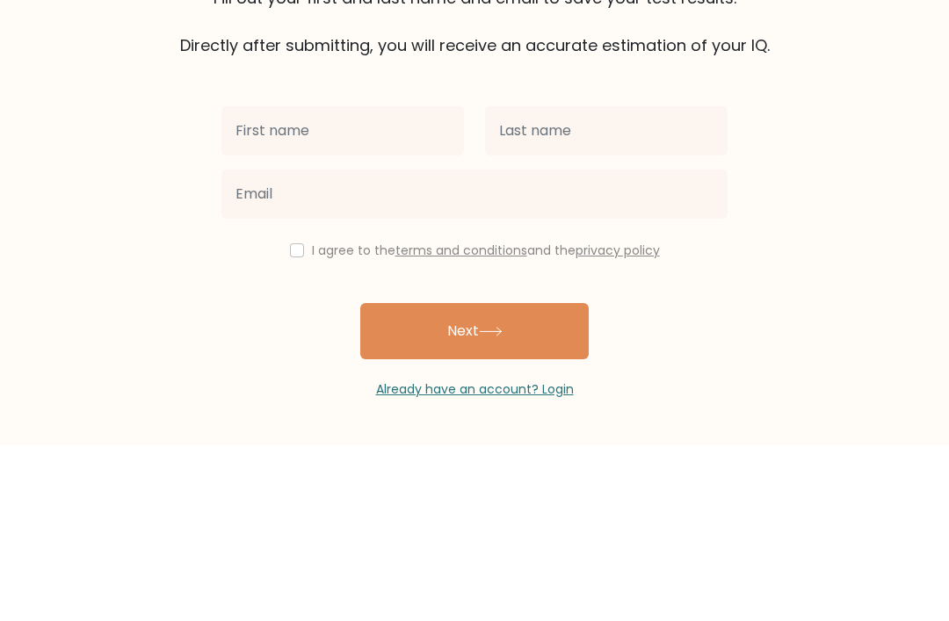
click at [838, 120] on form "The test is finished Fill out your first and last name and email to save your t…" at bounding box center [474, 308] width 949 height 533
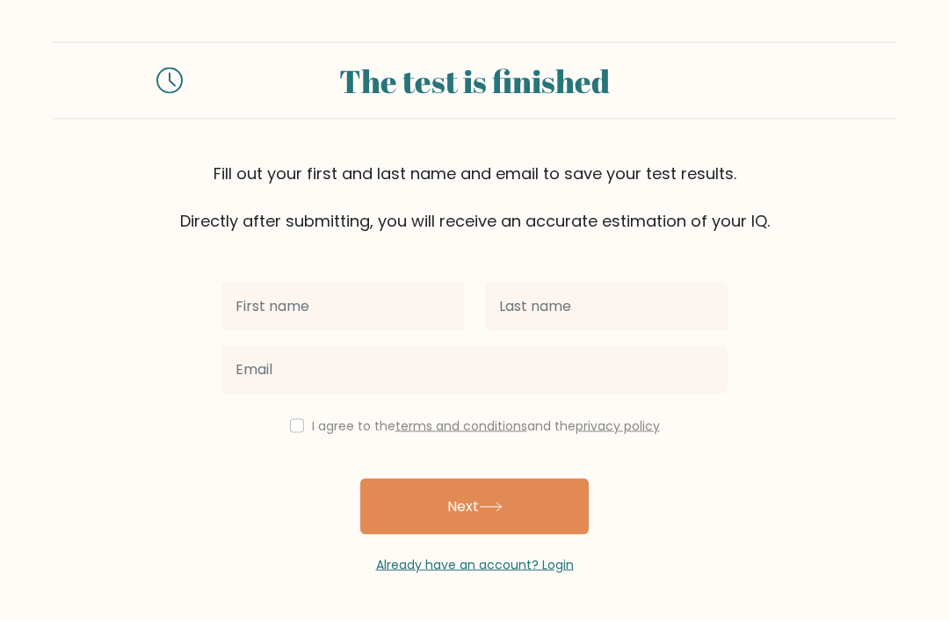
scroll to position [56, 0]
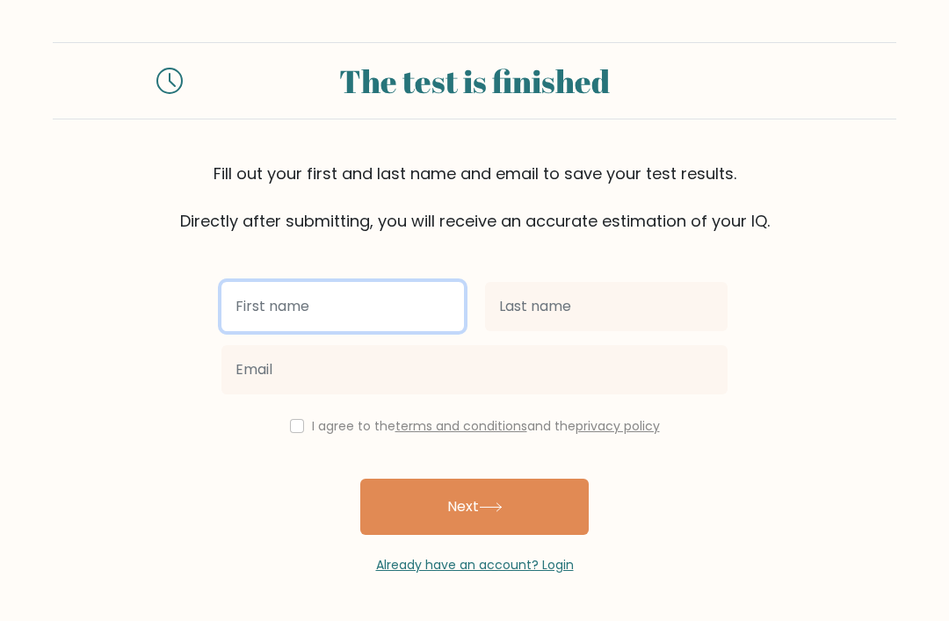
click at [280, 282] on input "text" at bounding box center [342, 306] width 243 height 49
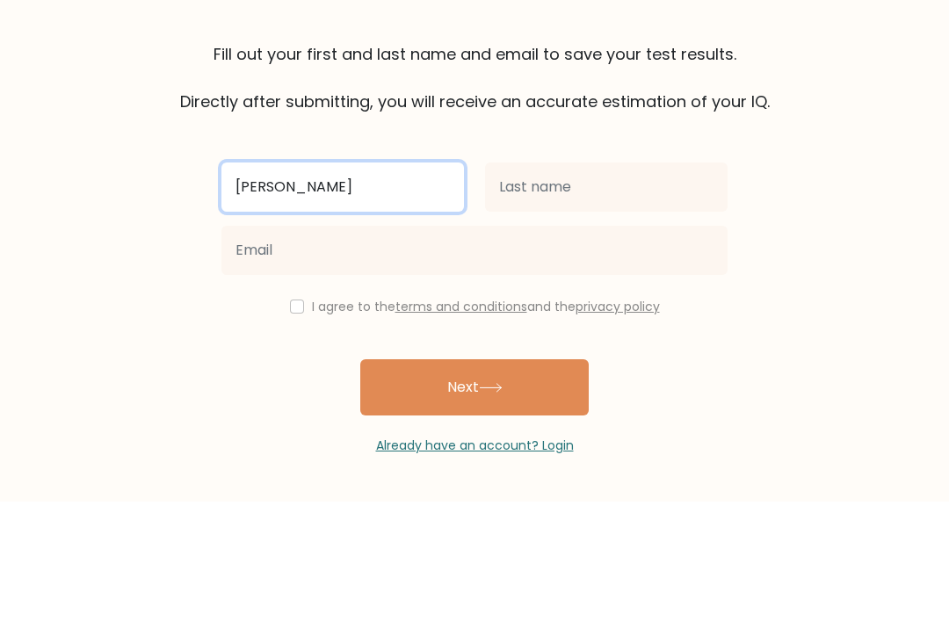
type input "Bowie"
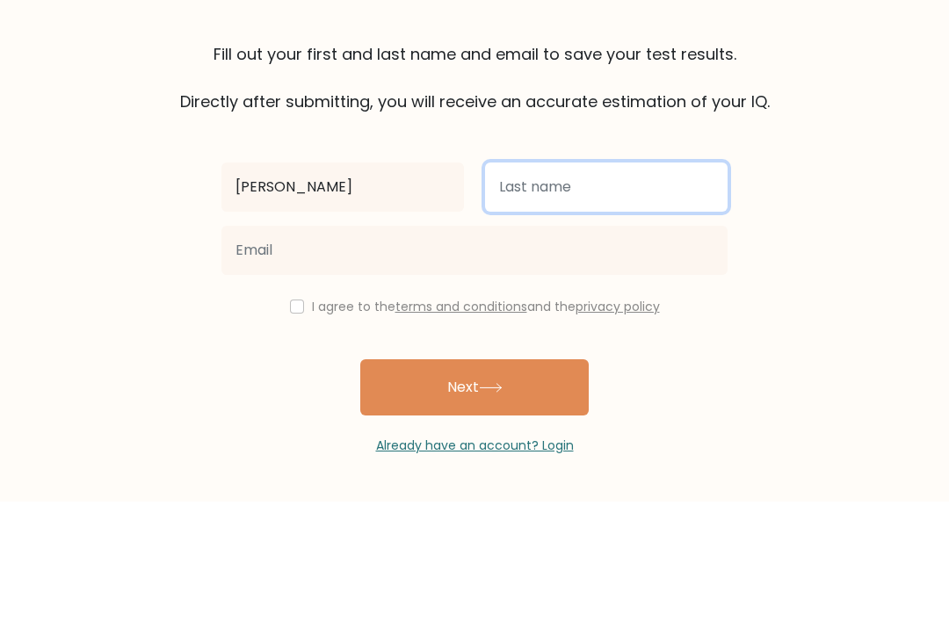
click at [621, 282] on input "text" at bounding box center [606, 306] width 243 height 49
type input "Shane"
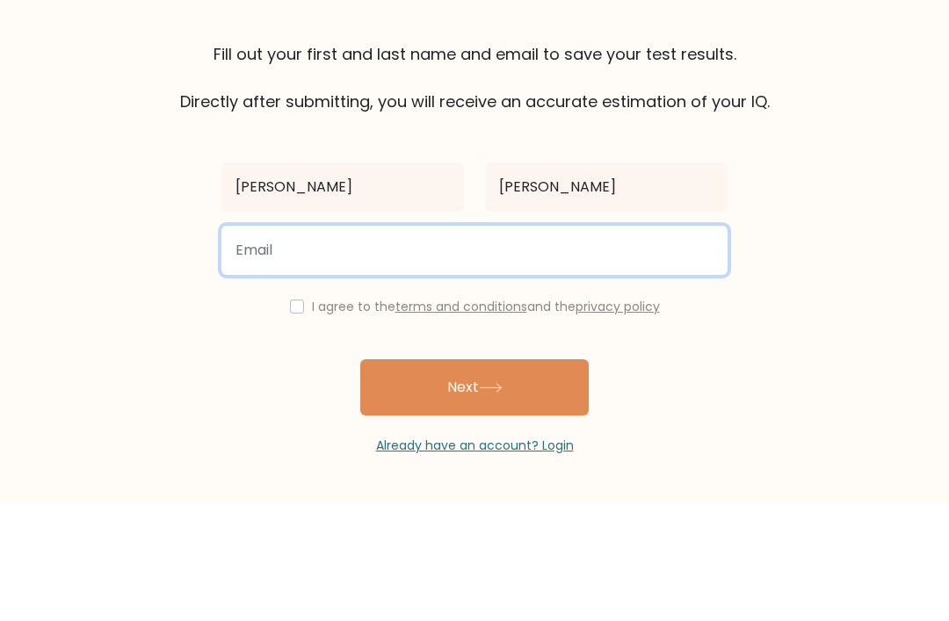
click at [232, 345] on input "email" at bounding box center [474, 369] width 506 height 49
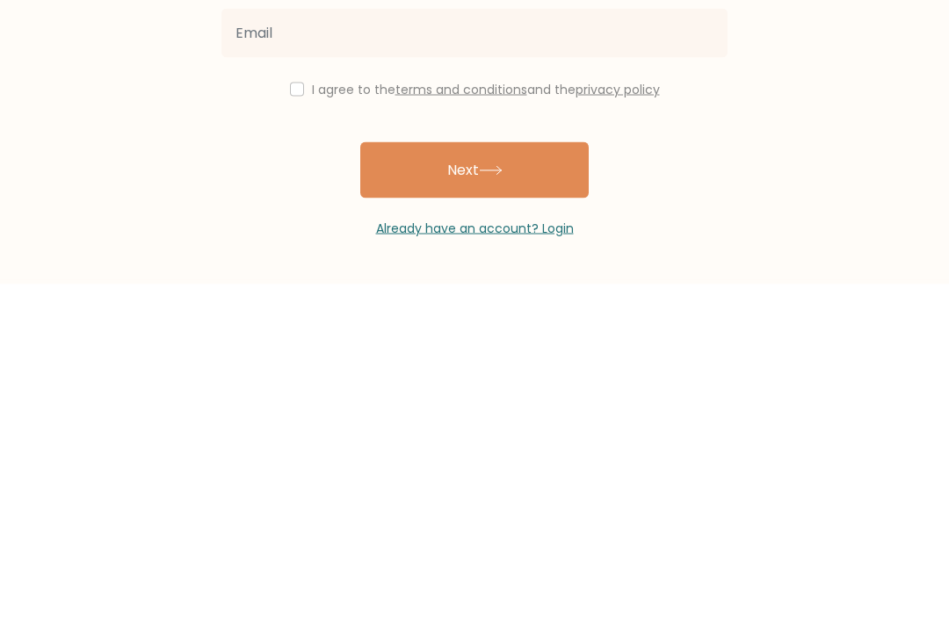
click at [568, 479] on button "Next" at bounding box center [474, 507] width 229 height 56
click at [559, 479] on button "Next" at bounding box center [474, 507] width 229 height 56
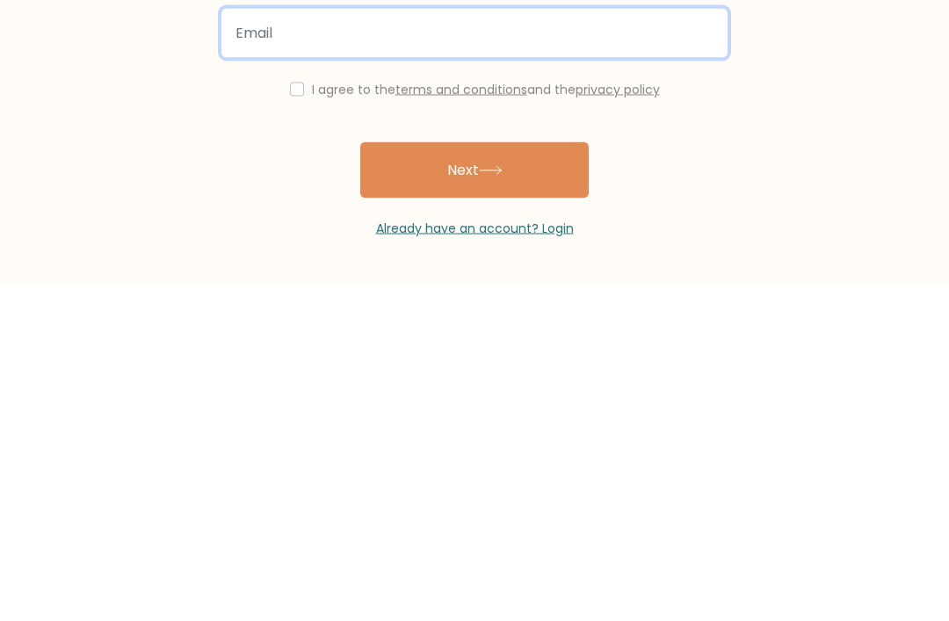
click at [556, 479] on button "Next" at bounding box center [474, 507] width 229 height 56
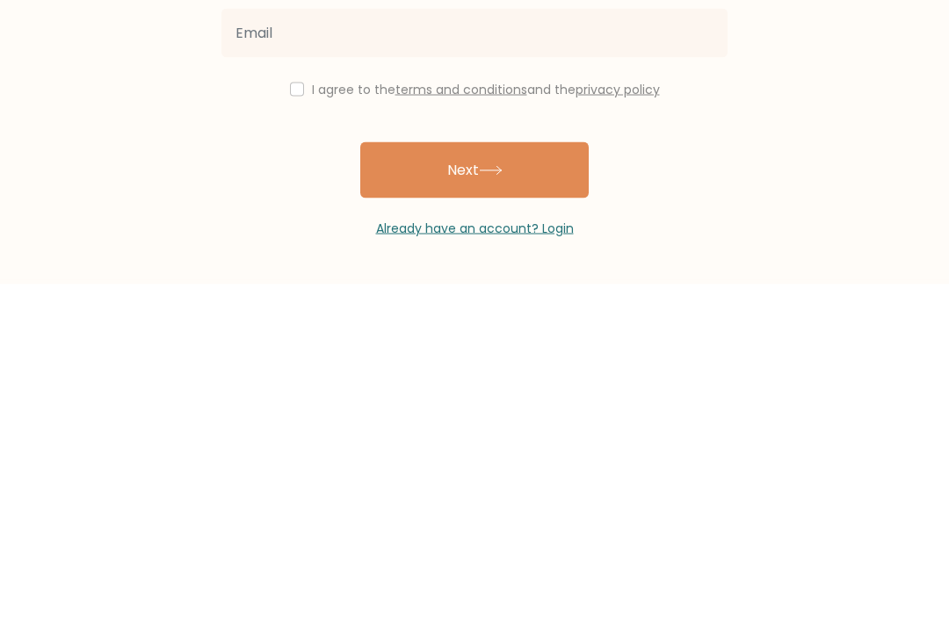
click at [564, 479] on button "Next" at bounding box center [474, 507] width 229 height 56
click at [563, 479] on button "Next" at bounding box center [474, 507] width 229 height 56
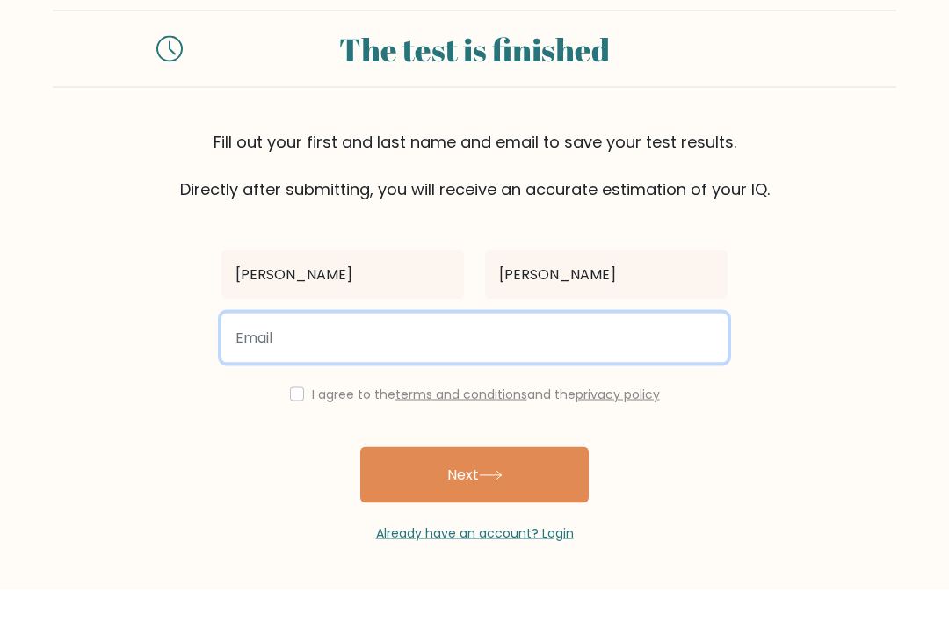
scroll to position [0, 0]
